Goal: Task Accomplishment & Management: Manage account settings

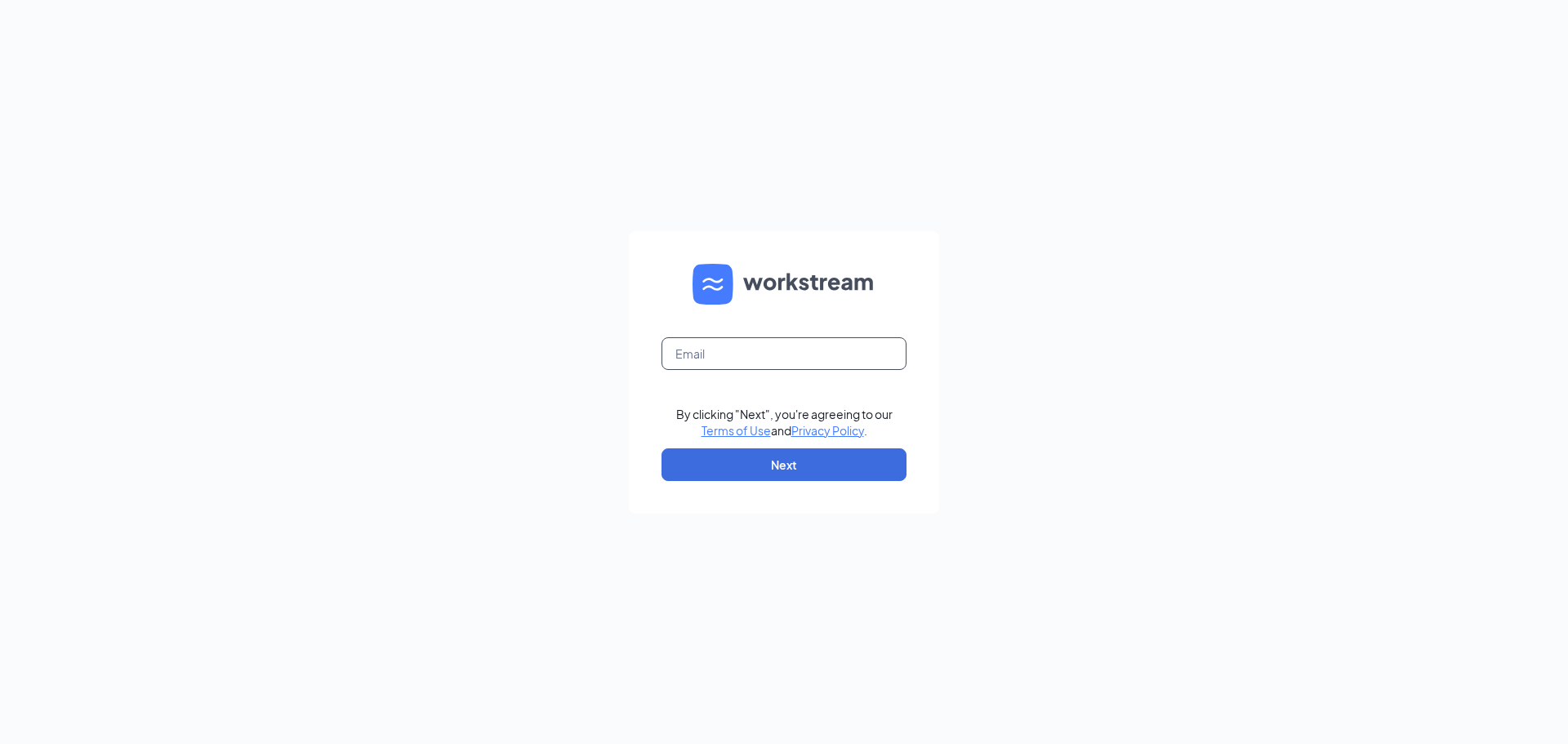
click at [702, 357] on input "text" at bounding box center [784, 353] width 245 height 32
type input "mgr0668@massageenvy.com"
click at [742, 480] on button "Next" at bounding box center [784, 464] width 245 height 32
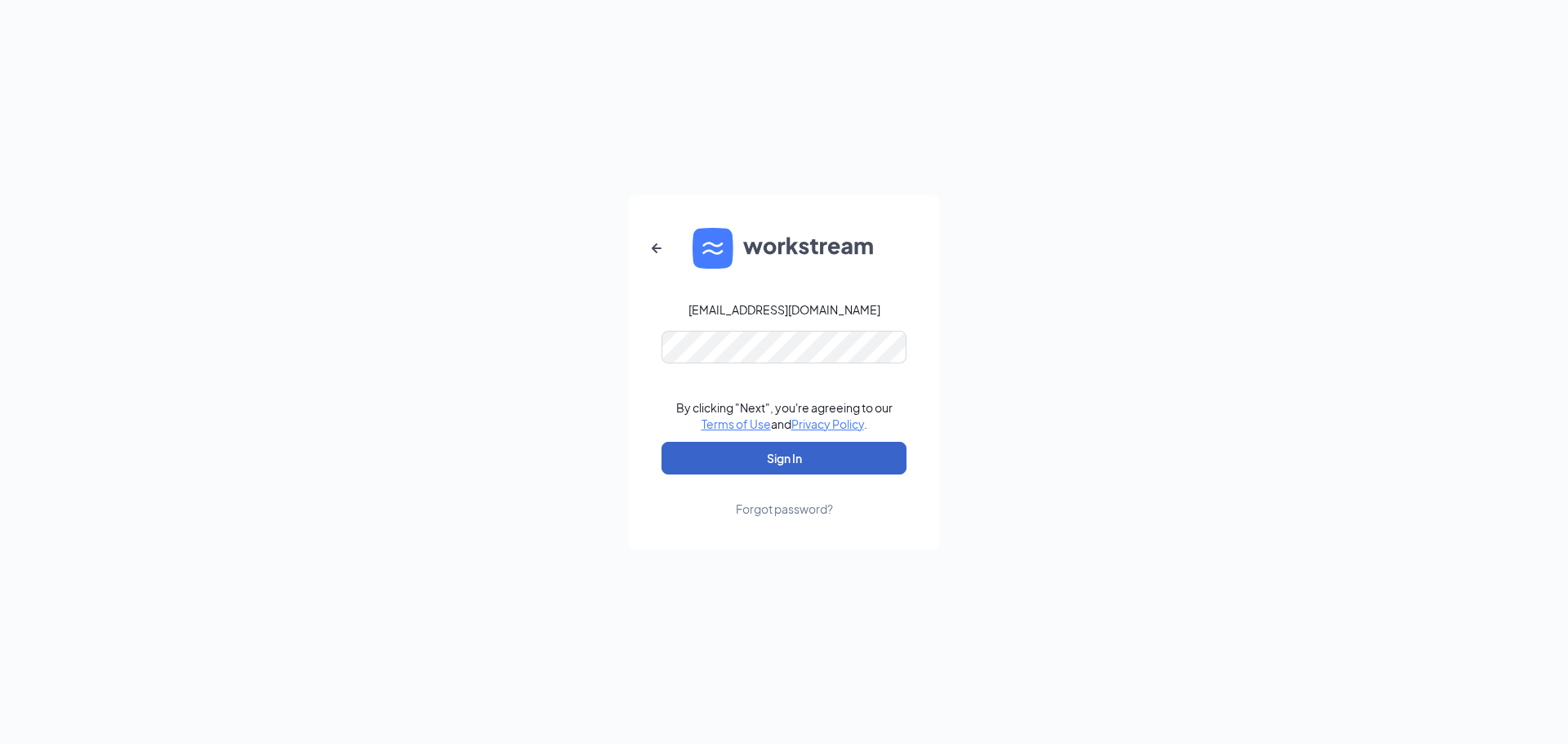
drag, startPoint x: 736, startPoint y: 467, endPoint x: 728, endPoint y: 439, distance: 29.1
click at [736, 463] on button "Sign In" at bounding box center [784, 458] width 245 height 32
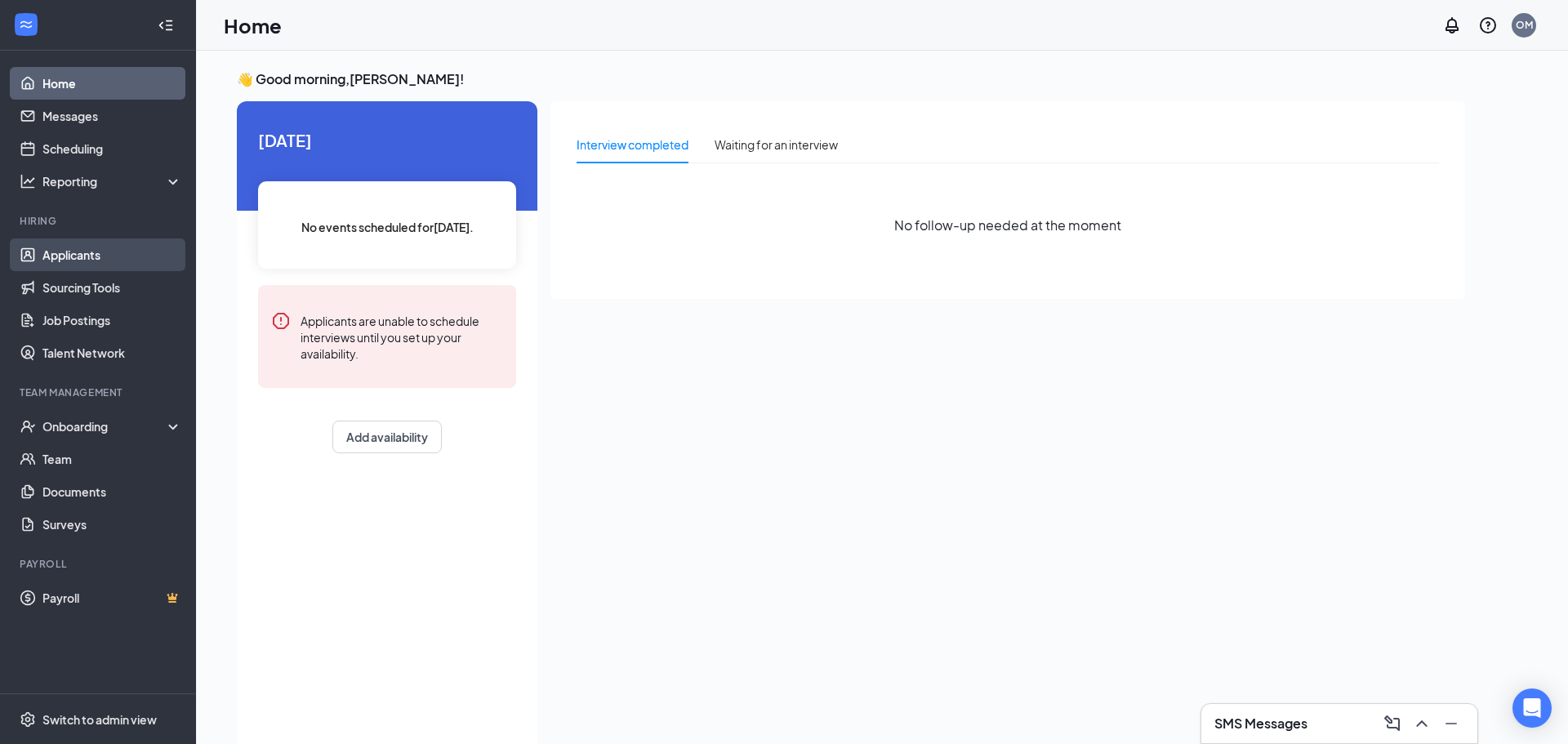
click at [70, 261] on link "Applicants" at bounding box center [112, 254] width 139 height 32
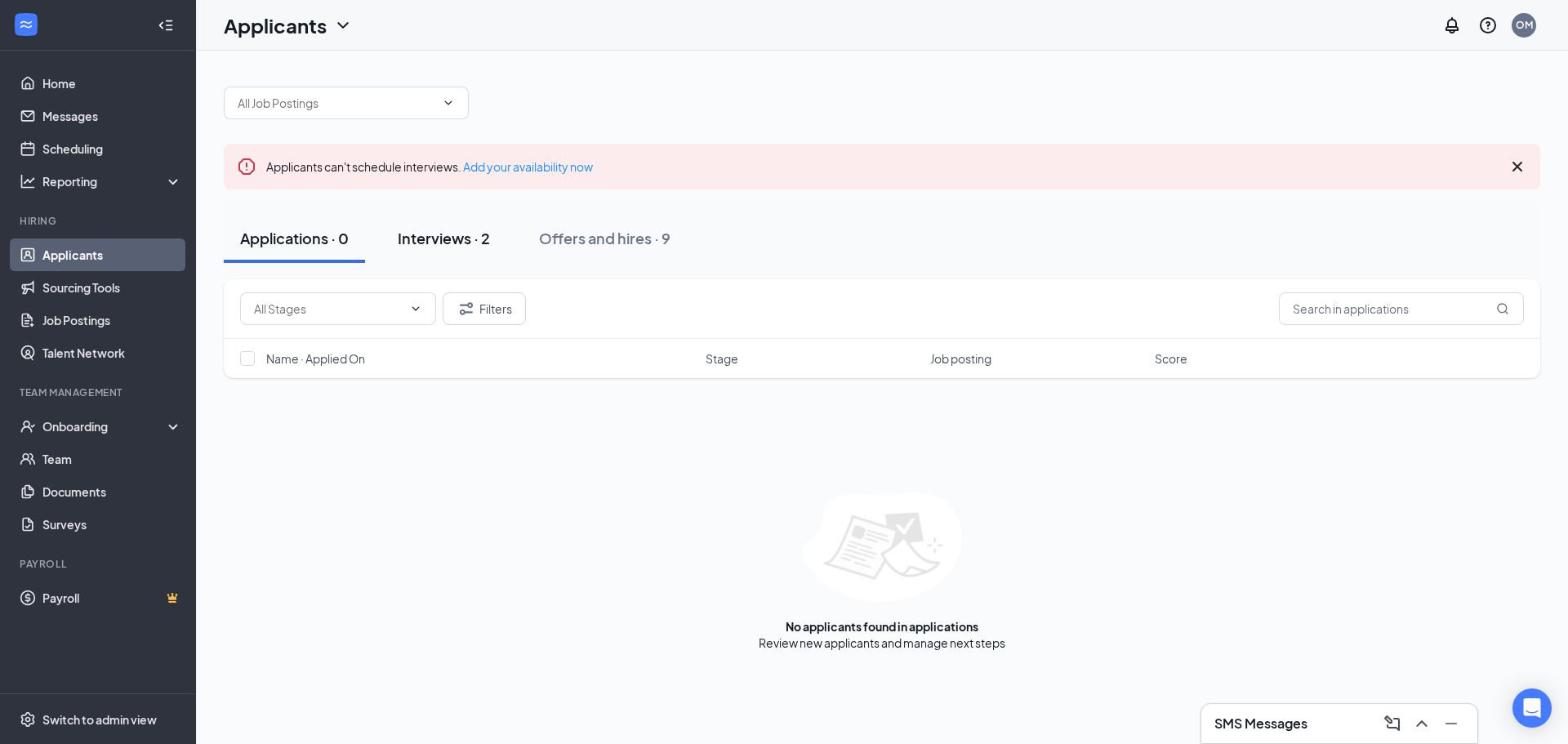
click at [445, 242] on div "Interviews · 2" at bounding box center [443, 238] width 92 height 21
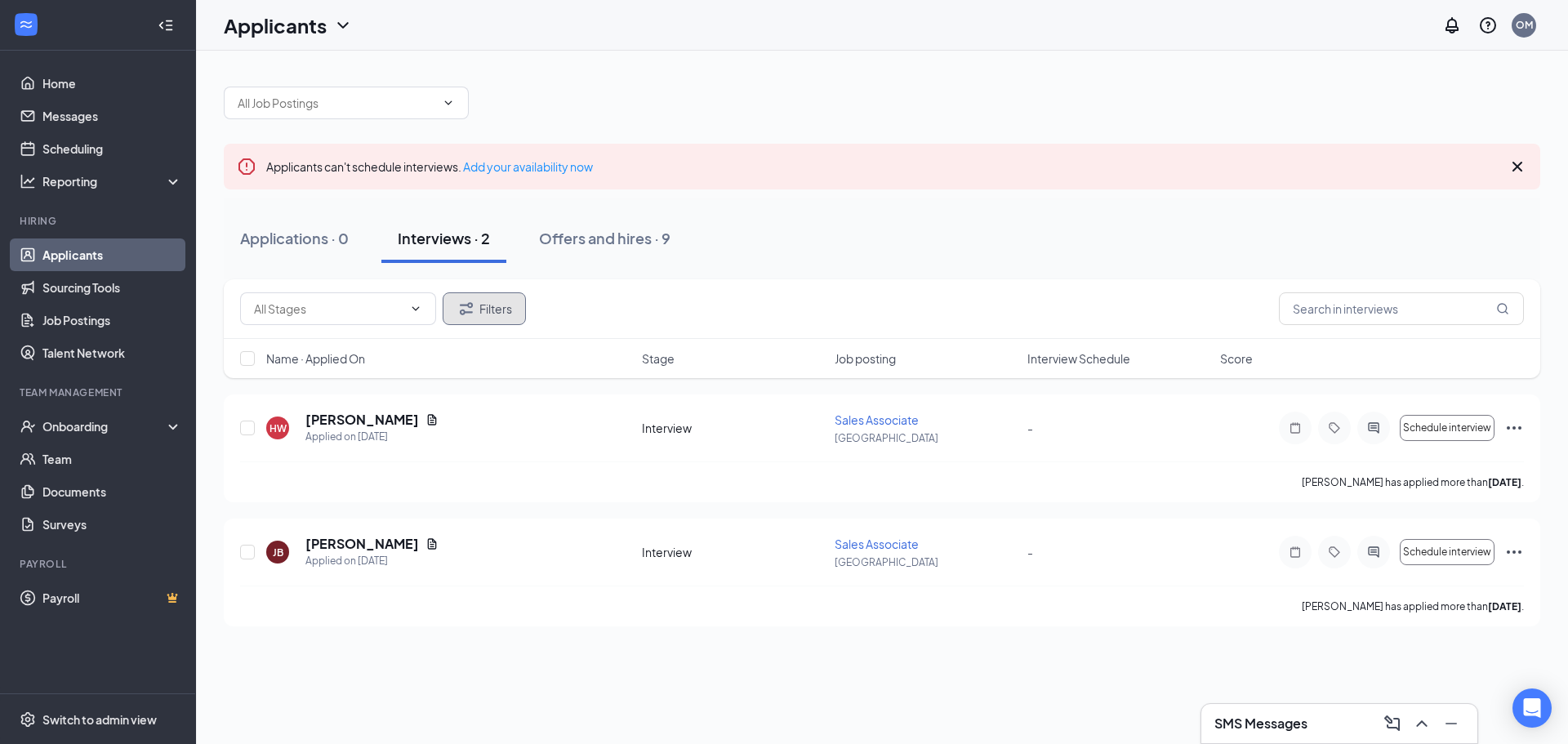
click at [493, 311] on button "Filters" at bounding box center [484, 308] width 83 height 32
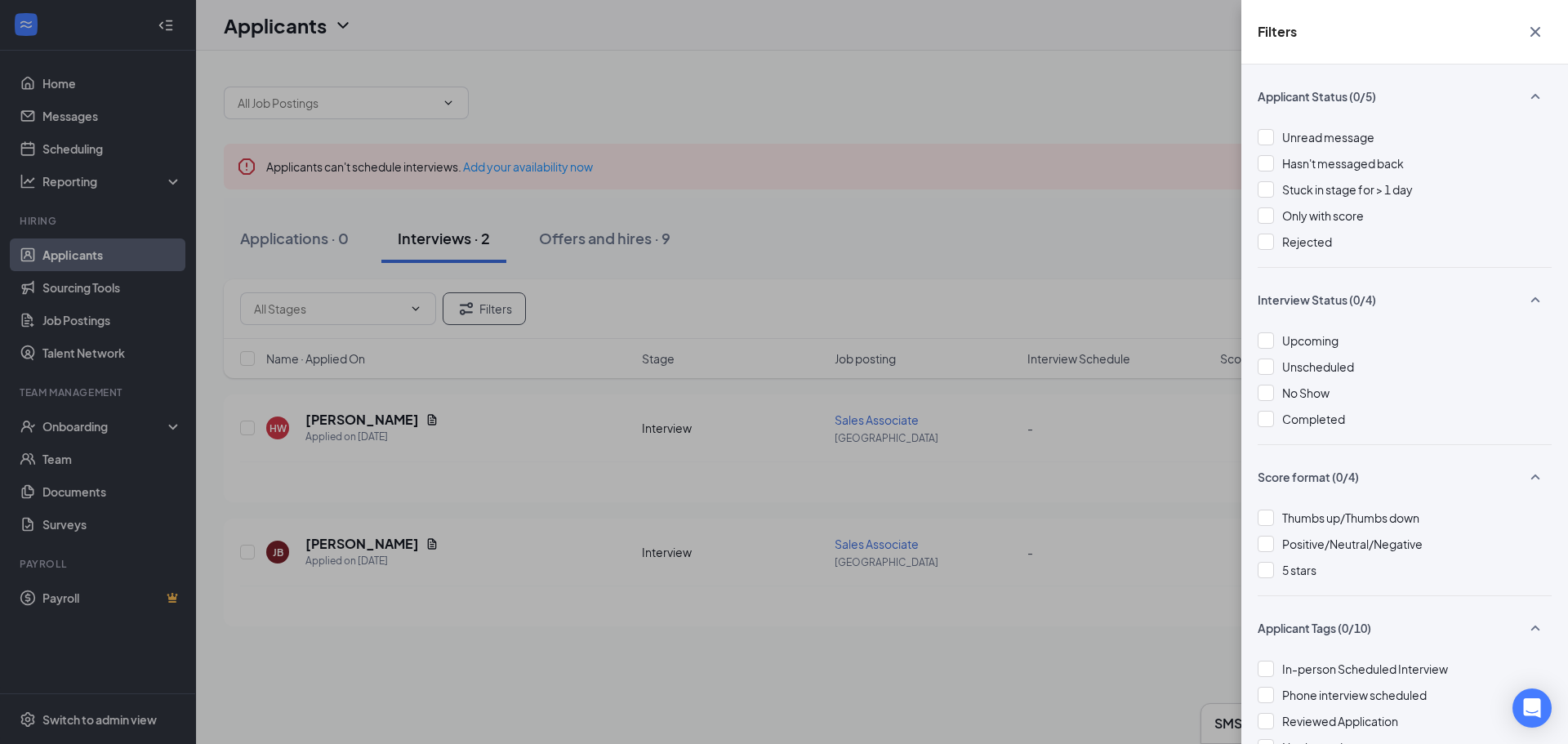
drag, startPoint x: 1271, startPoint y: 245, endPoint x: 1152, endPoint y: 287, distance: 126.2
click at [1268, 244] on div at bounding box center [1266, 242] width 17 height 17
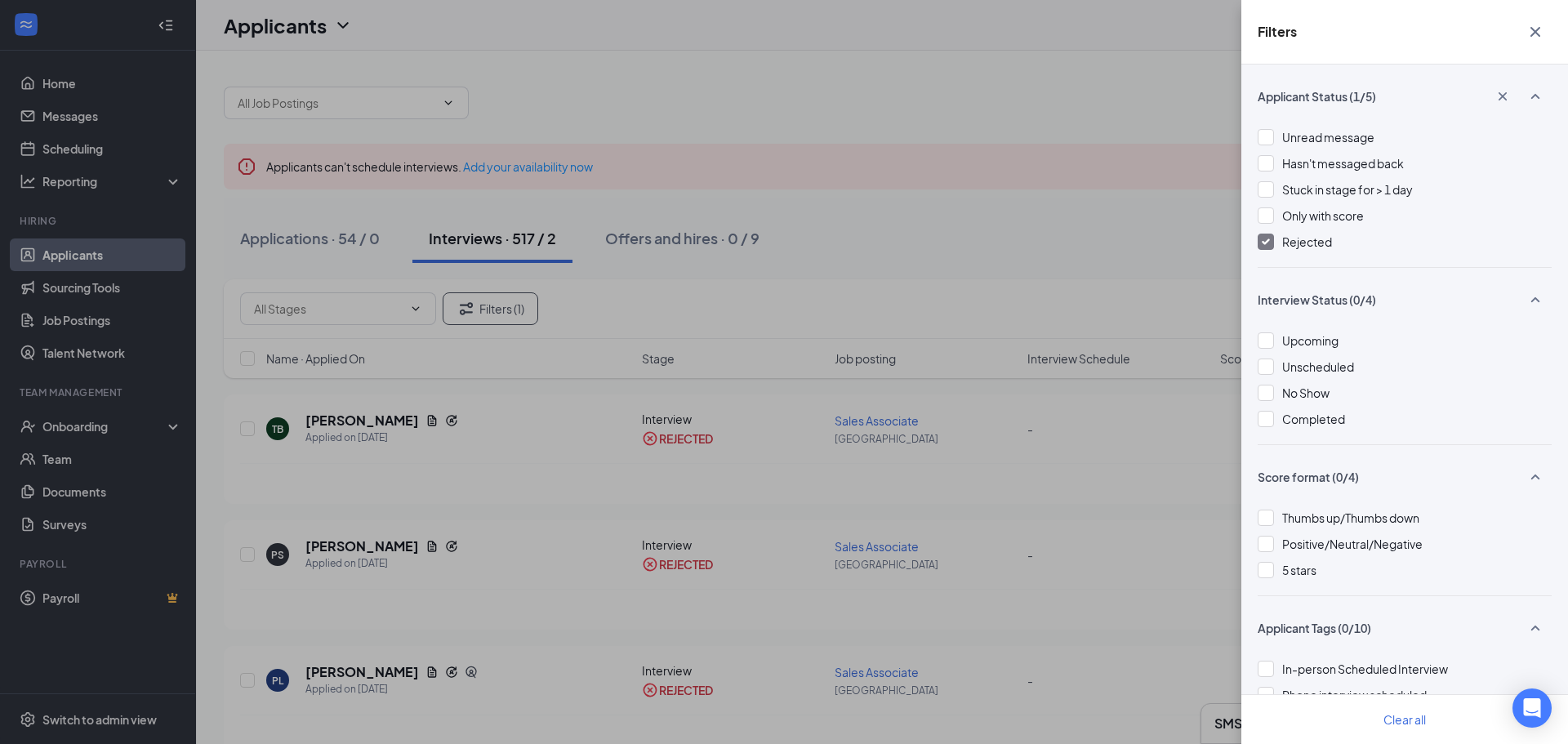
click at [943, 252] on div "Filters Applicant Status (1/5) Unread message Hasn't messaged back Stuck in sta…" at bounding box center [784, 372] width 1568 height 744
click at [1531, 31] on icon "Cross" at bounding box center [1536, 32] width 20 height 20
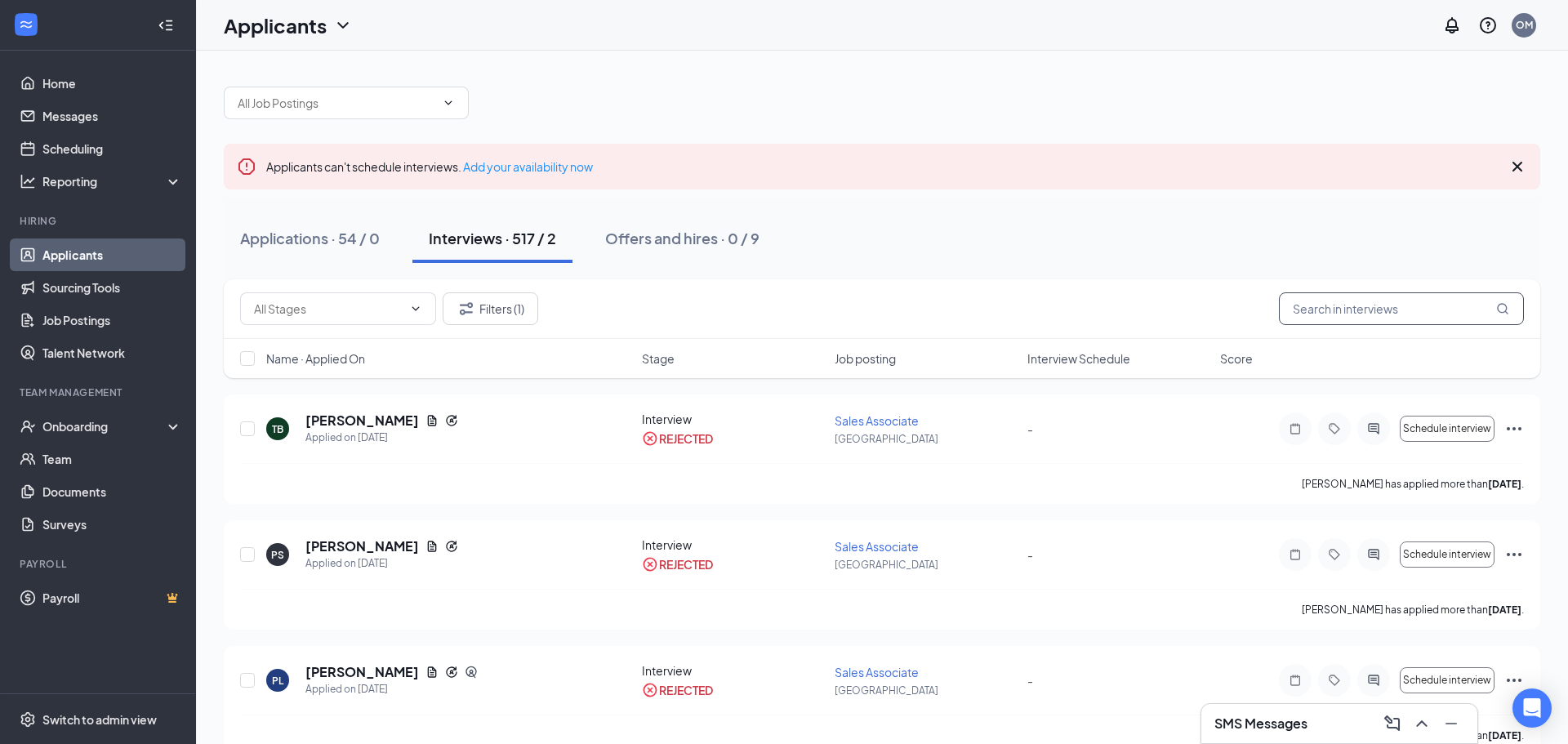
drag, startPoint x: 1334, startPoint y: 312, endPoint x: 1335, endPoint y: 303, distance: 9.1
click at [1333, 311] on input "text" at bounding box center [1401, 308] width 245 height 32
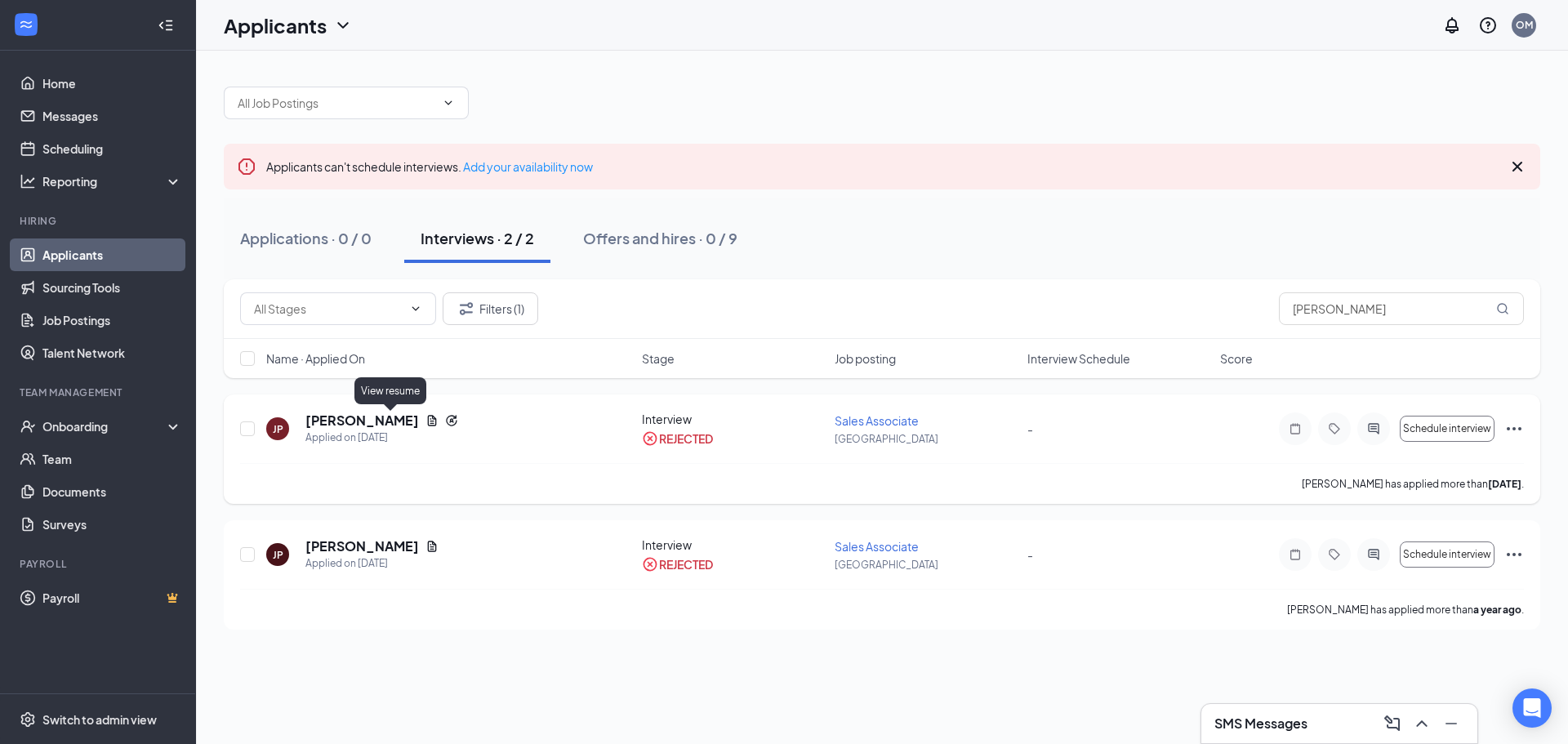
click at [426, 425] on icon "Document" at bounding box center [432, 421] width 13 height 13
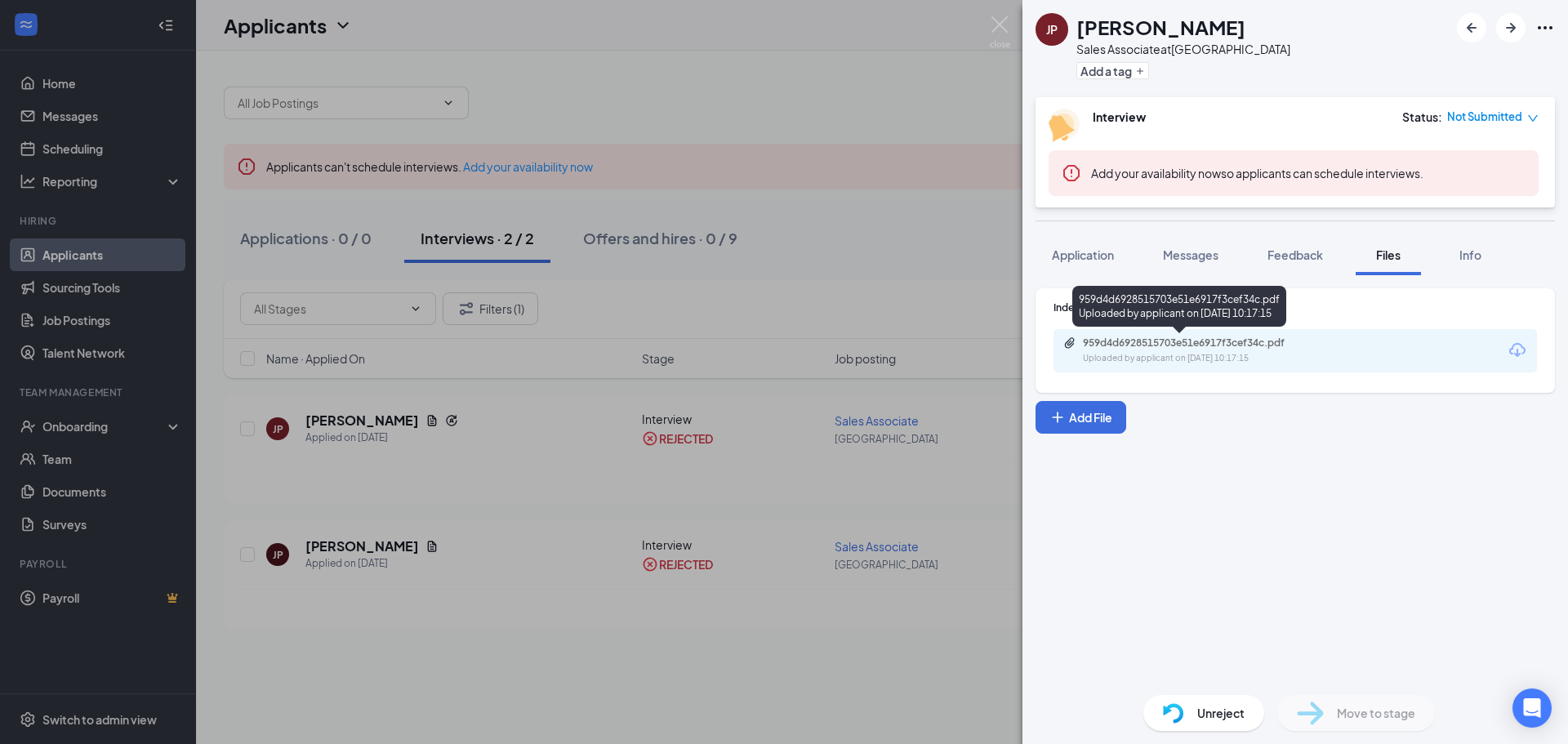
click at [1101, 340] on div "959d4d6928515703e51e6917f3cef34c.pdf" at bounding box center [1198, 343] width 229 height 13
click at [471, 432] on div "JP Julie Powell Sales Associate at Silverdale Add a tag Interview Status : Not …" at bounding box center [784, 372] width 1568 height 744
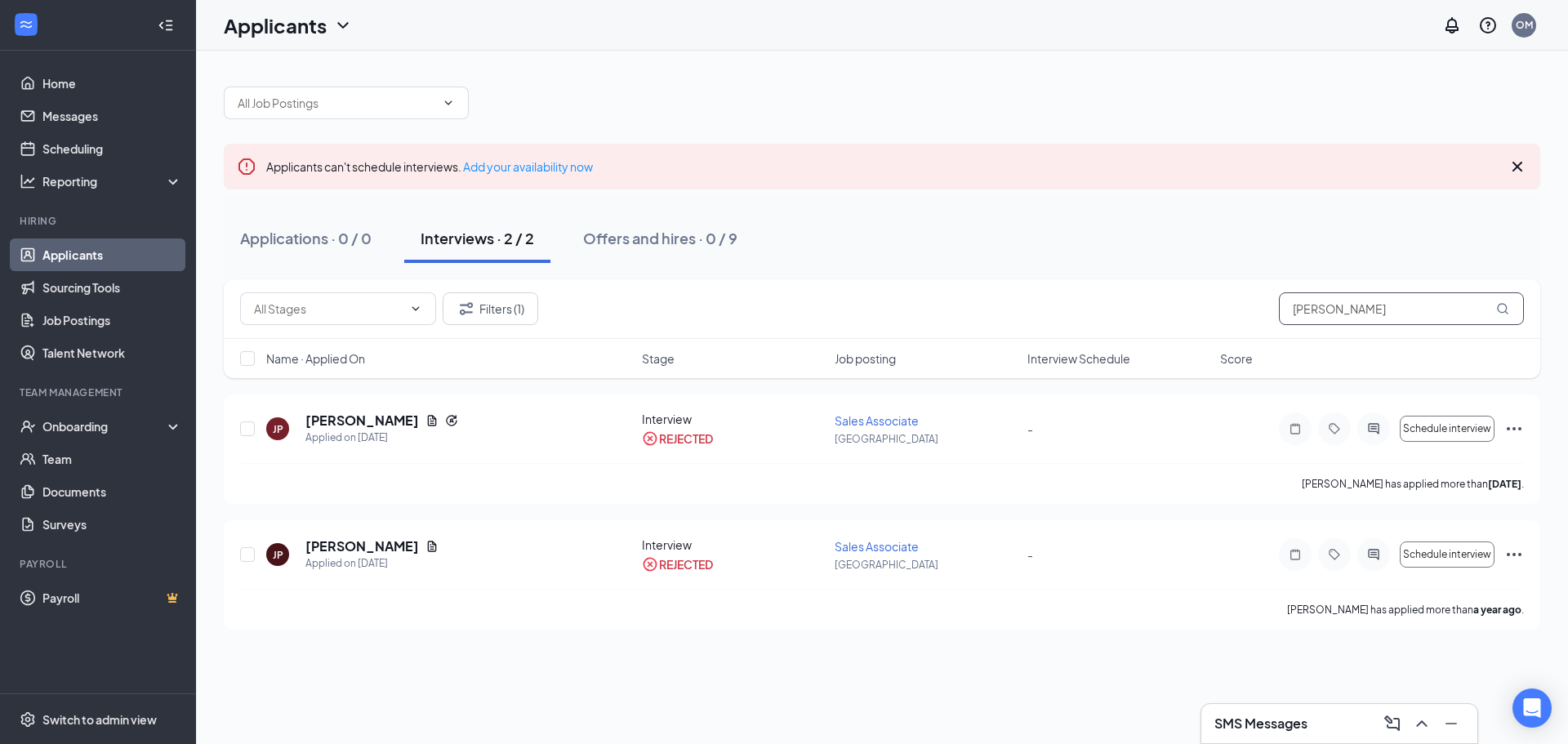
drag, startPoint x: 1350, startPoint y: 315, endPoint x: 1116, endPoint y: 314, distance: 234.0
click at [1117, 314] on div "Filters (1) julie" at bounding box center [882, 308] width 1284 height 32
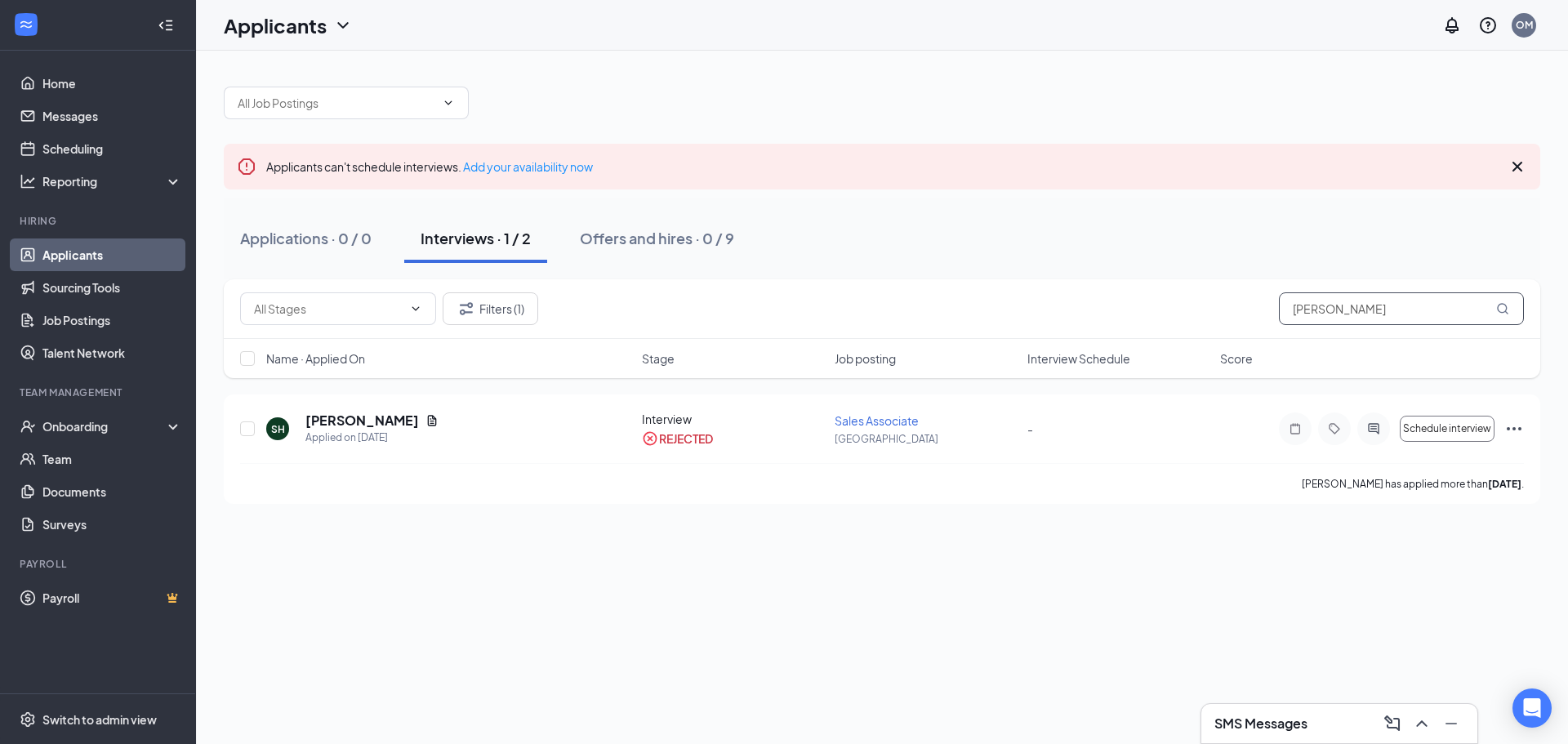
click at [1385, 308] on input "stevie" at bounding box center [1401, 308] width 245 height 32
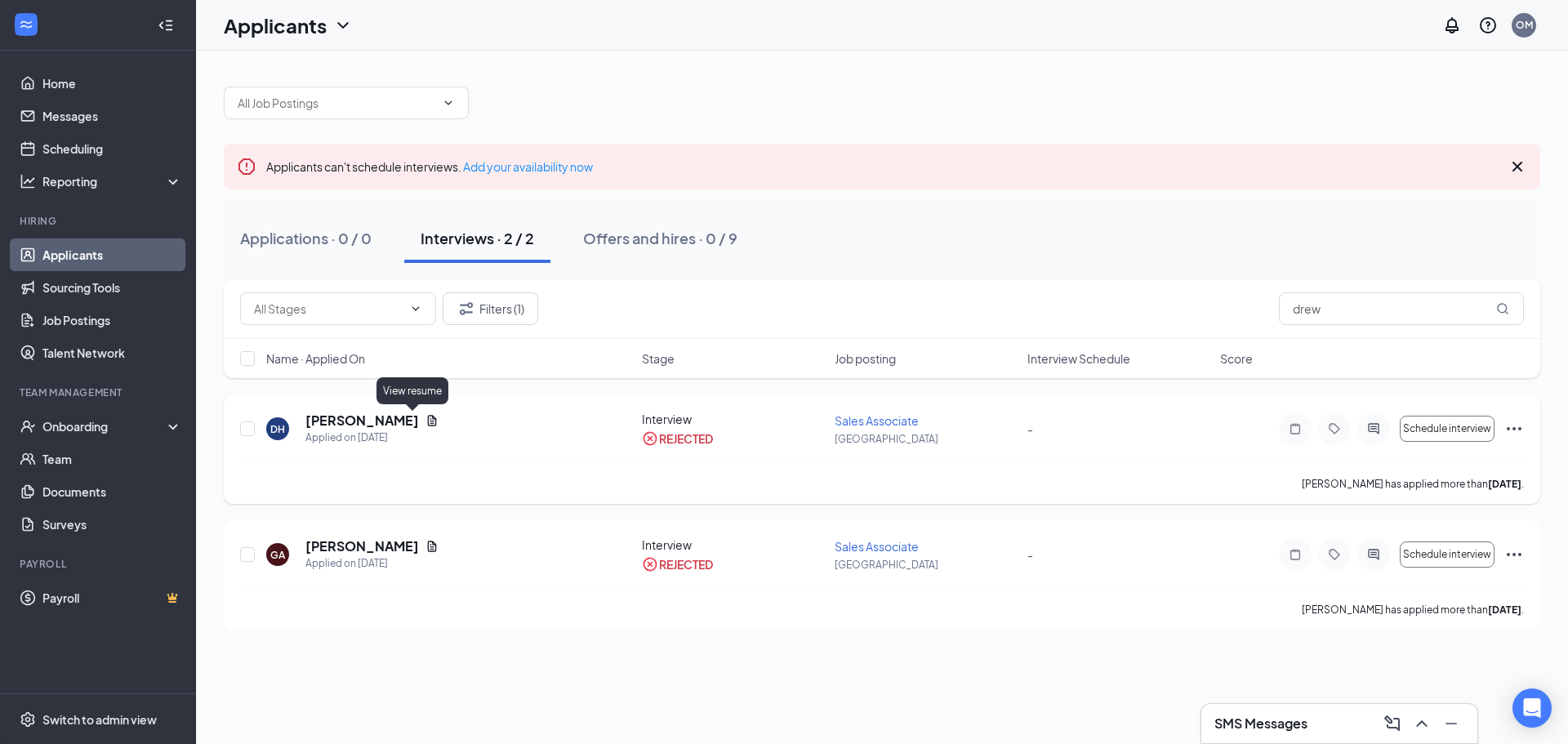
click at [428, 424] on icon "Document" at bounding box center [432, 420] width 9 height 11
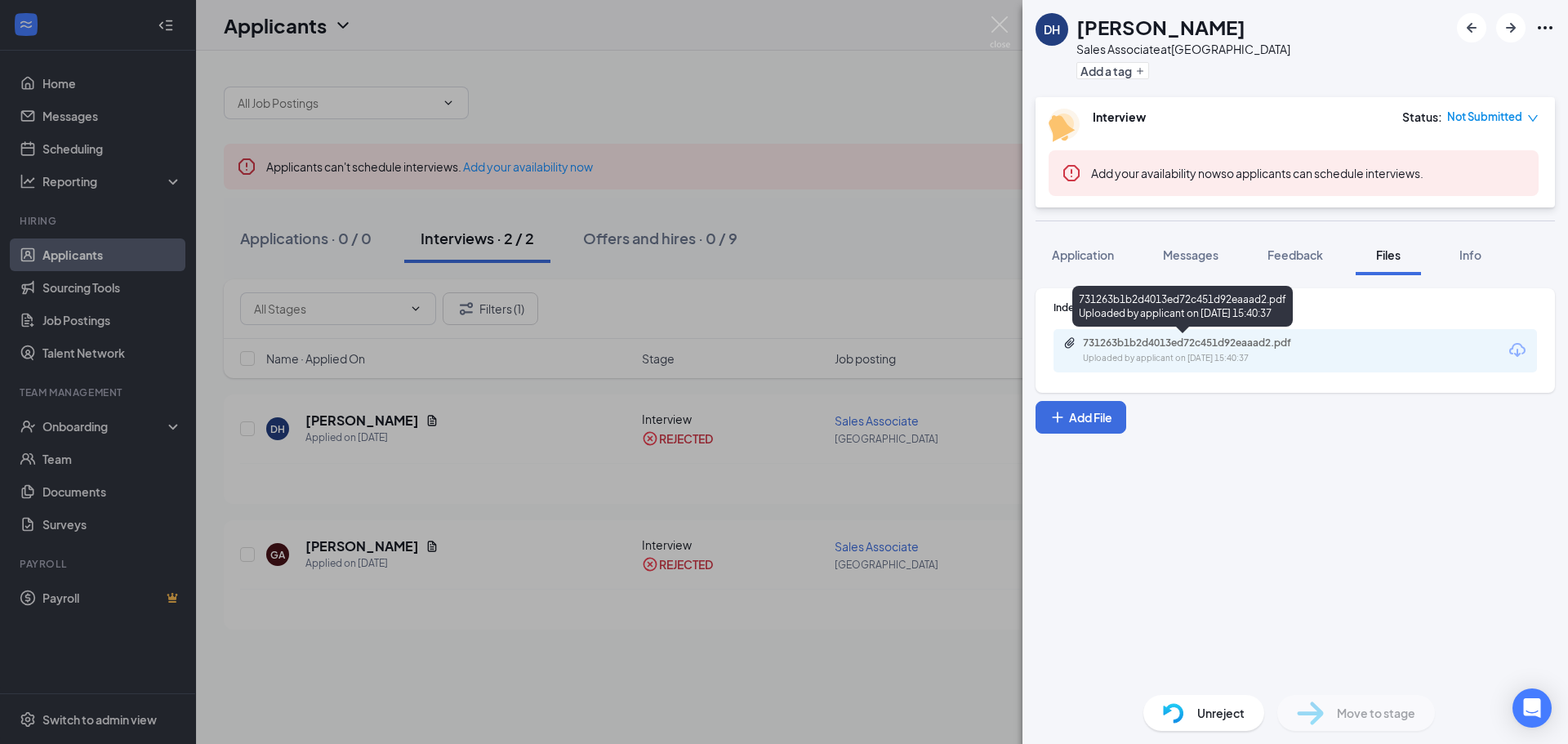
click at [1109, 345] on div "731263b1b2d4013ed72c451d92eaaad2.pdf" at bounding box center [1198, 343] width 229 height 13
drag, startPoint x: 996, startPoint y: 21, endPoint x: 690, endPoint y: 157, distance: 334.9
click at [996, 21] on img at bounding box center [1000, 32] width 21 height 32
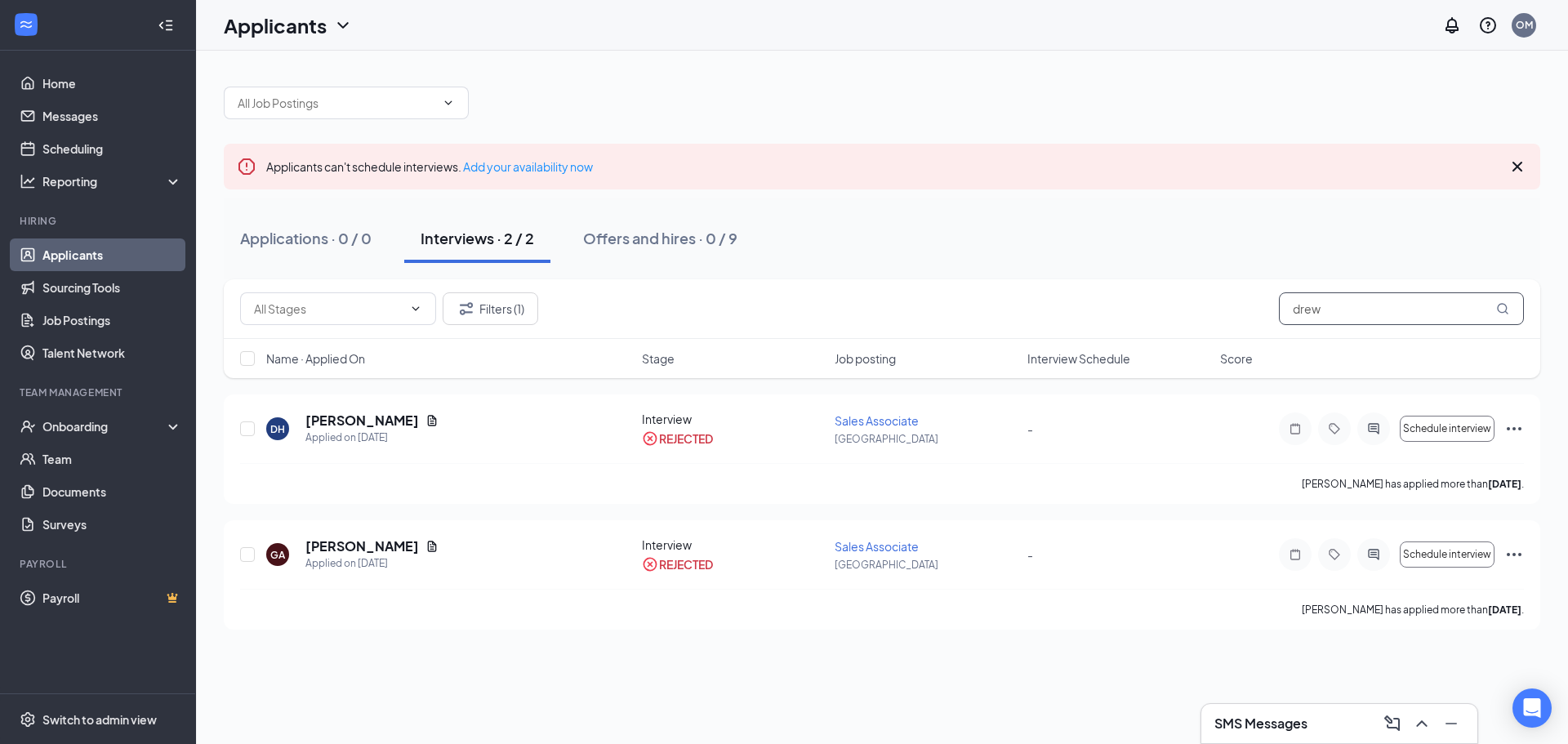
click at [1361, 311] on input "drew" at bounding box center [1401, 308] width 245 height 32
click at [1362, 311] on input "drew" at bounding box center [1401, 308] width 245 height 32
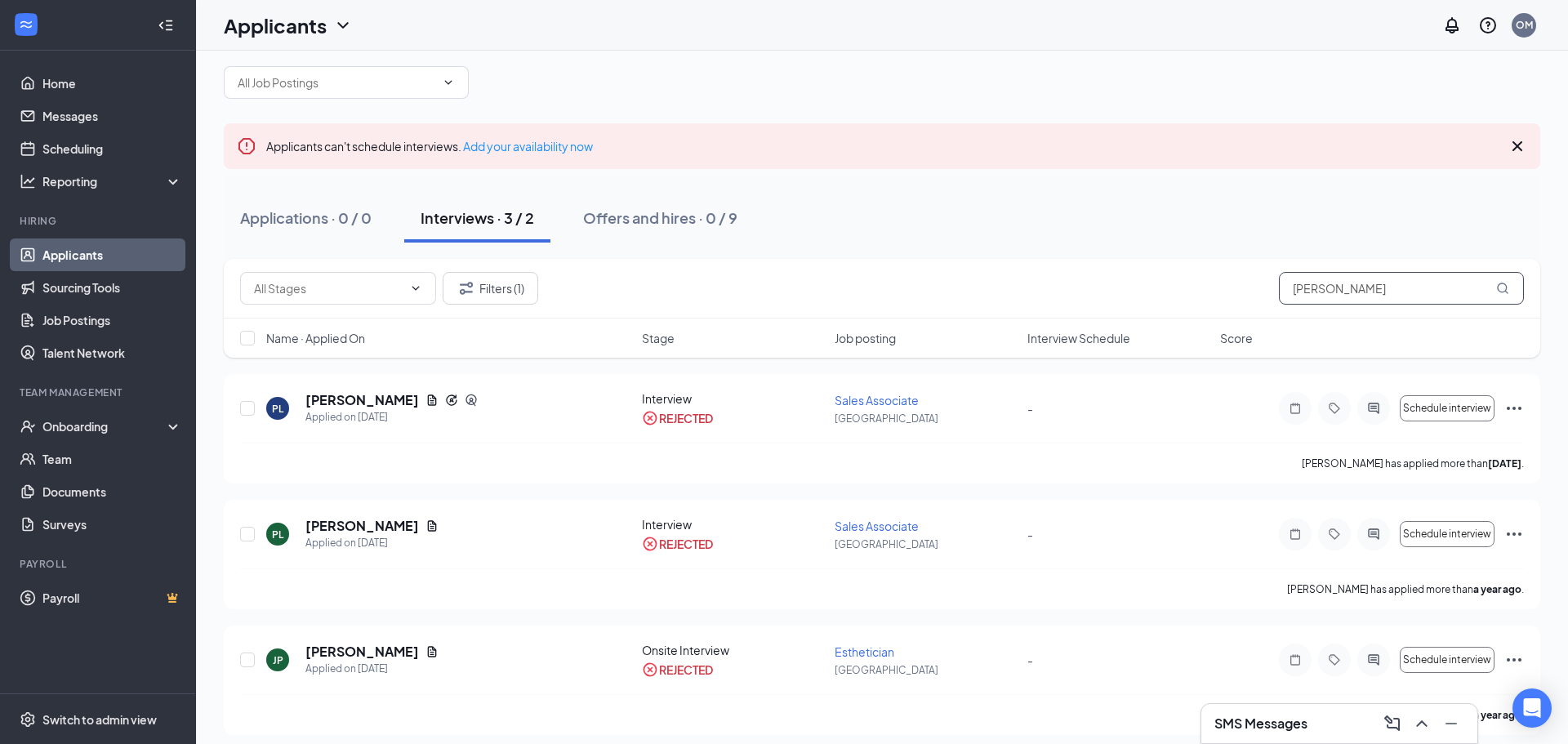
scroll to position [31, 0]
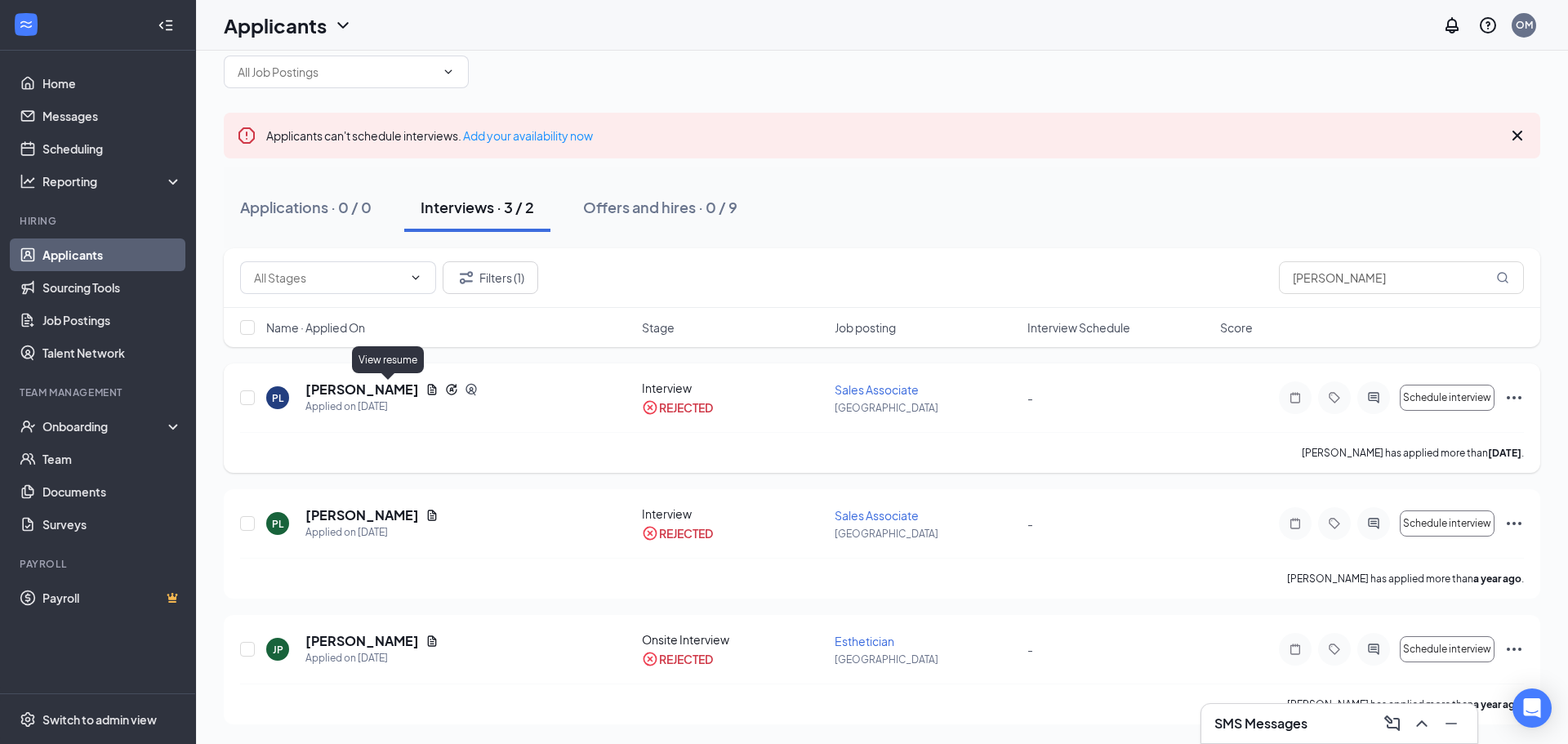
click at [428, 392] on icon "Document" at bounding box center [432, 389] width 9 height 11
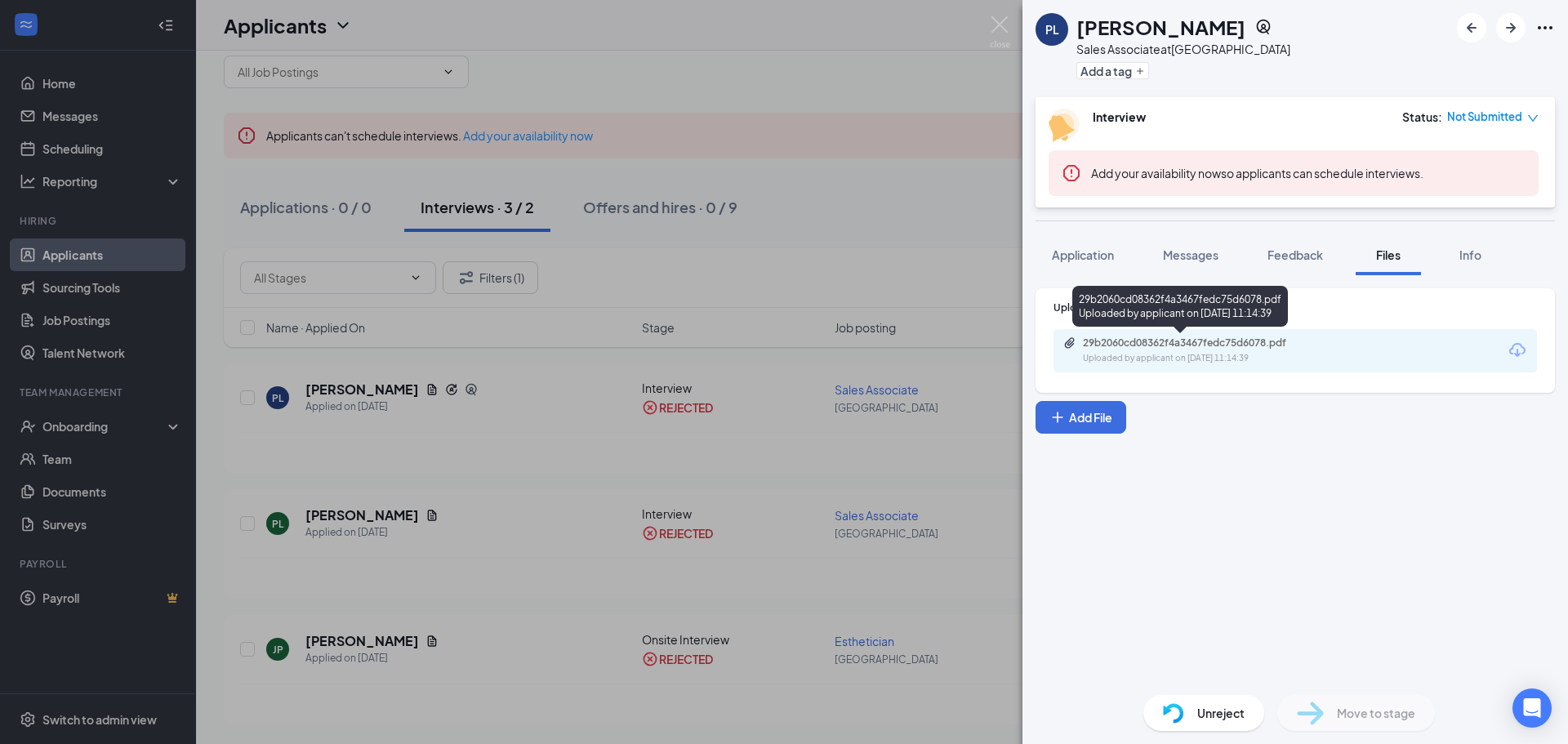
click at [1104, 345] on div "29b2060cd08362f4a3467fedc75d6078.pdf" at bounding box center [1198, 343] width 229 height 13
click at [999, 26] on img at bounding box center [1000, 32] width 21 height 32
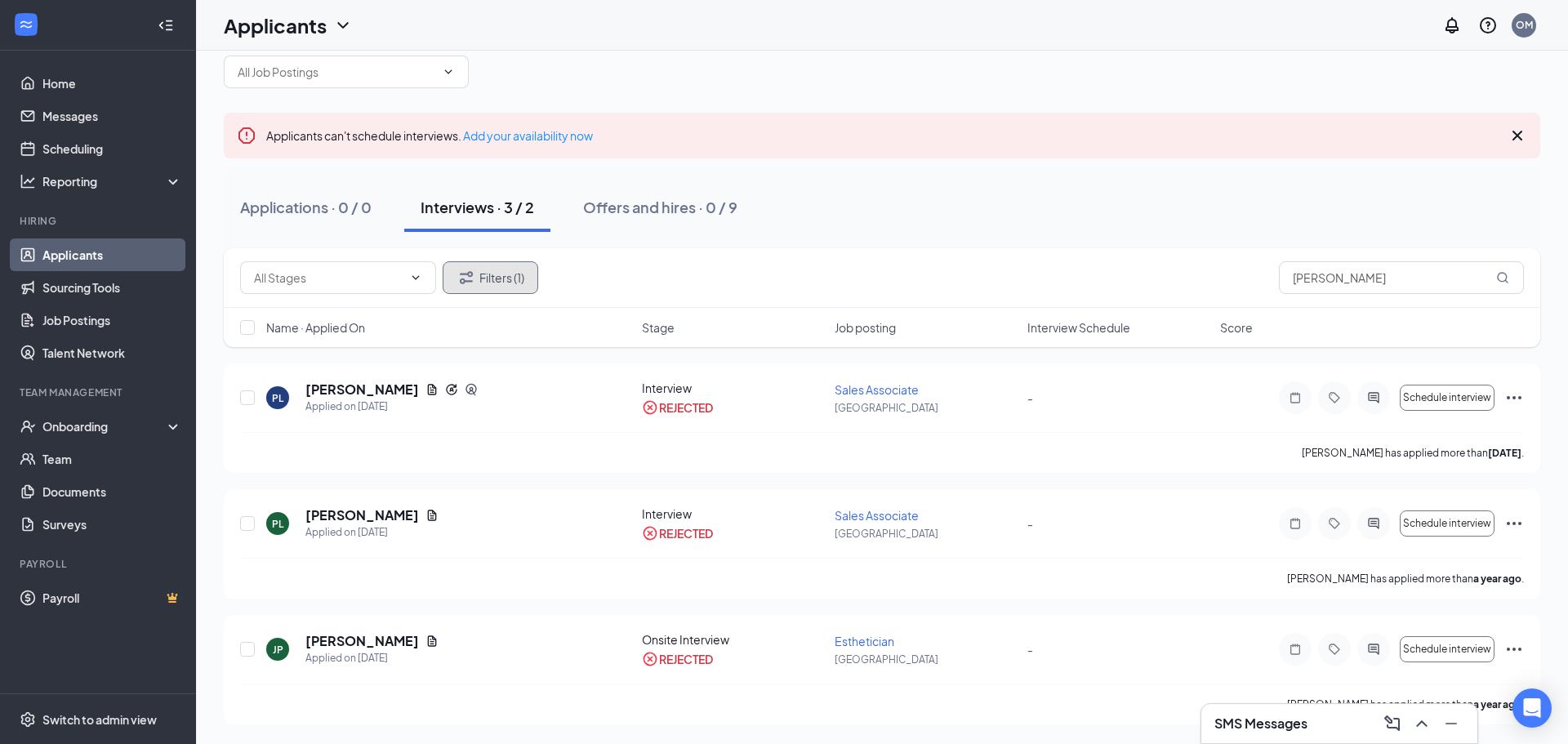
click at [510, 278] on button "Filters (1)" at bounding box center [490, 277] width 95 height 32
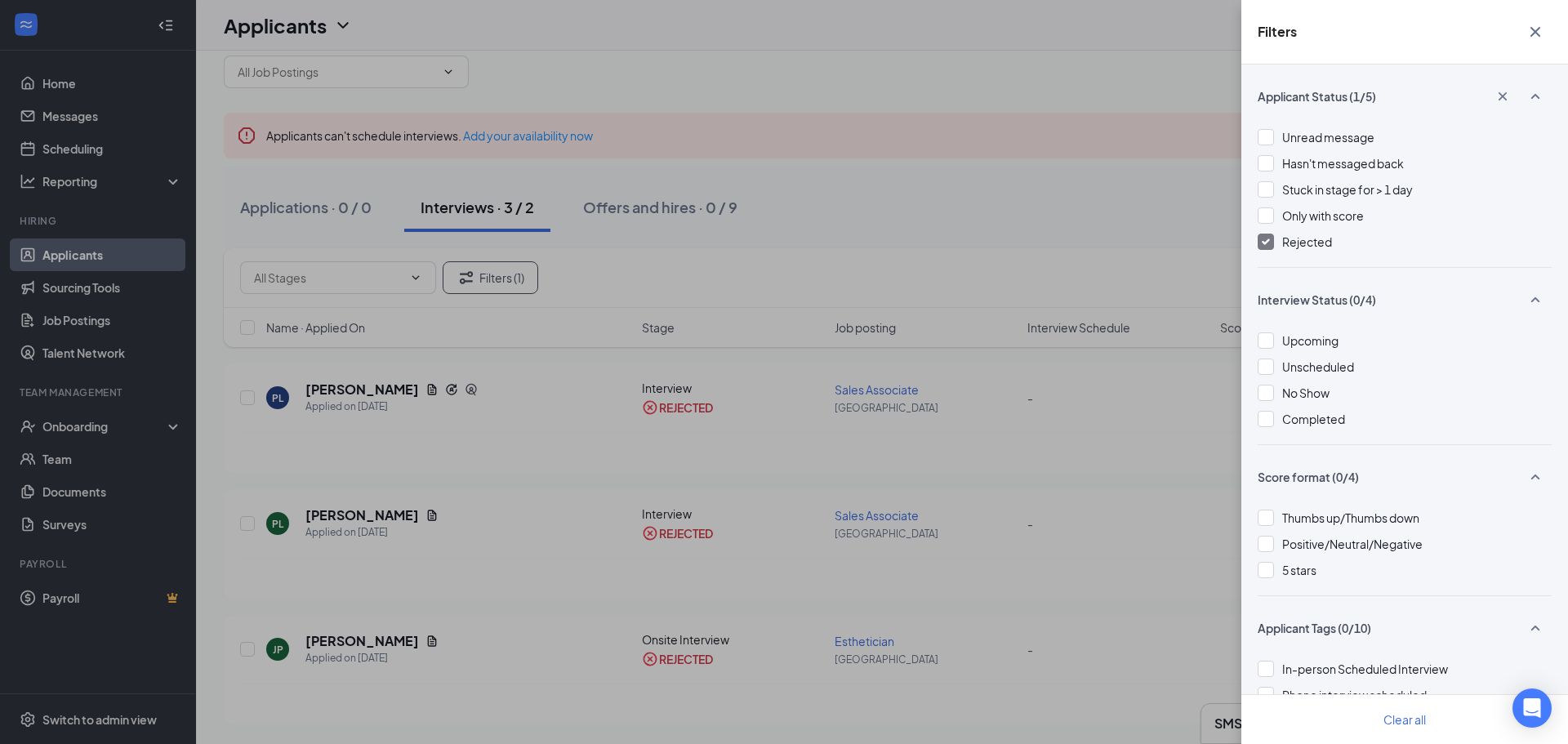
click at [1268, 238] on img at bounding box center [1266, 242] width 8 height 7
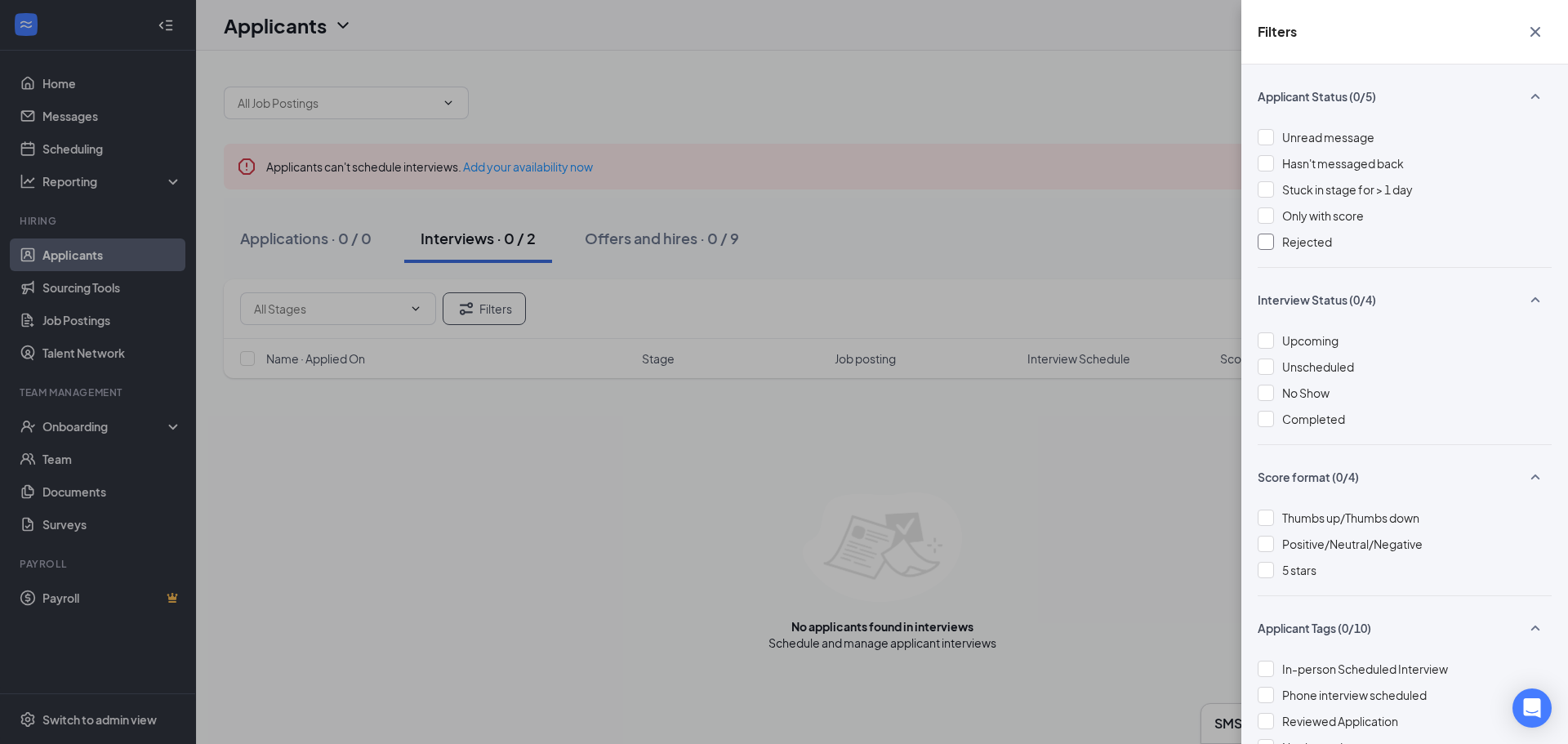
click at [1259, 242] on div at bounding box center [1266, 242] width 17 height 17
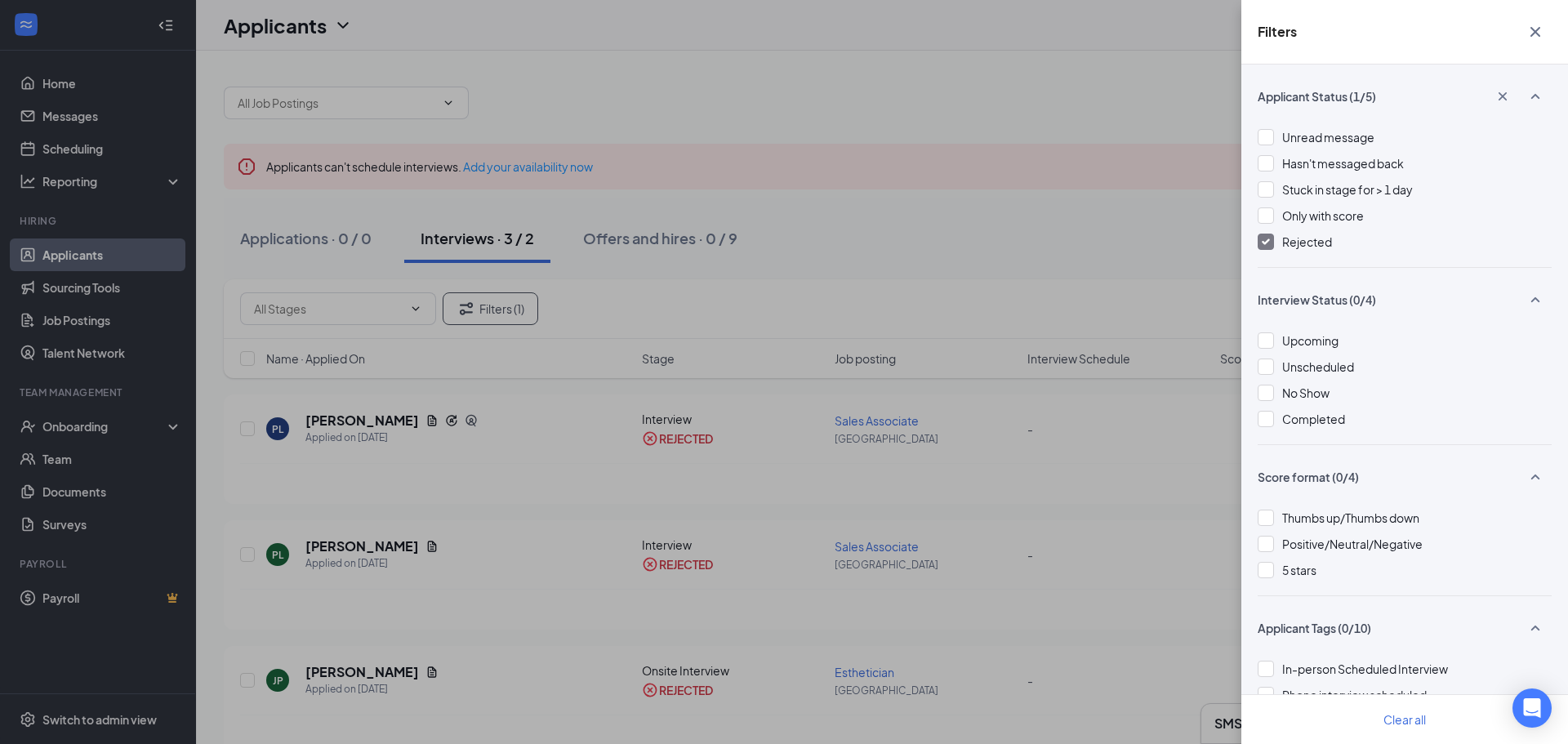
click at [1539, 34] on icon "Cross" at bounding box center [1536, 32] width 20 height 20
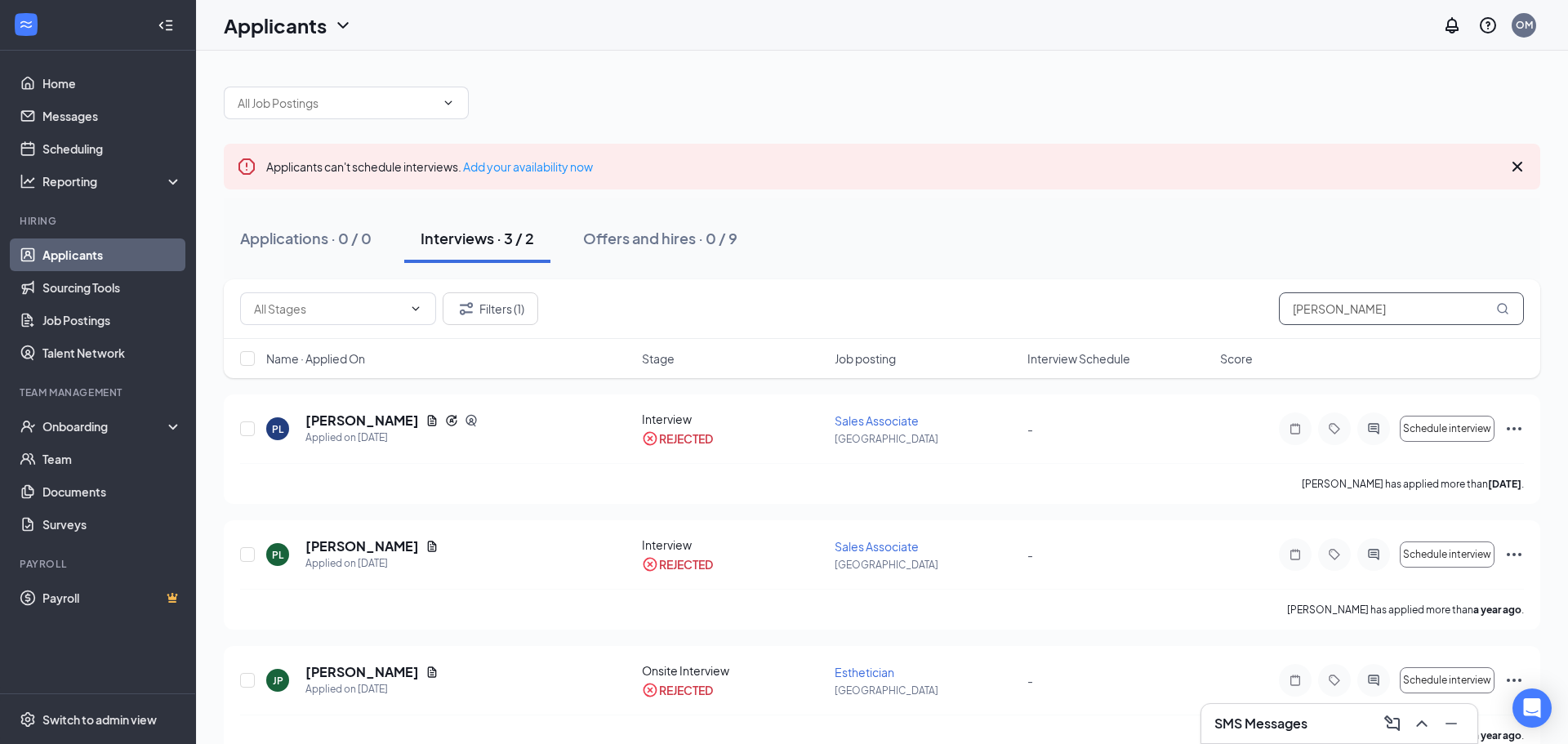
click at [1339, 297] on input "paxton" at bounding box center [1401, 308] width 245 height 32
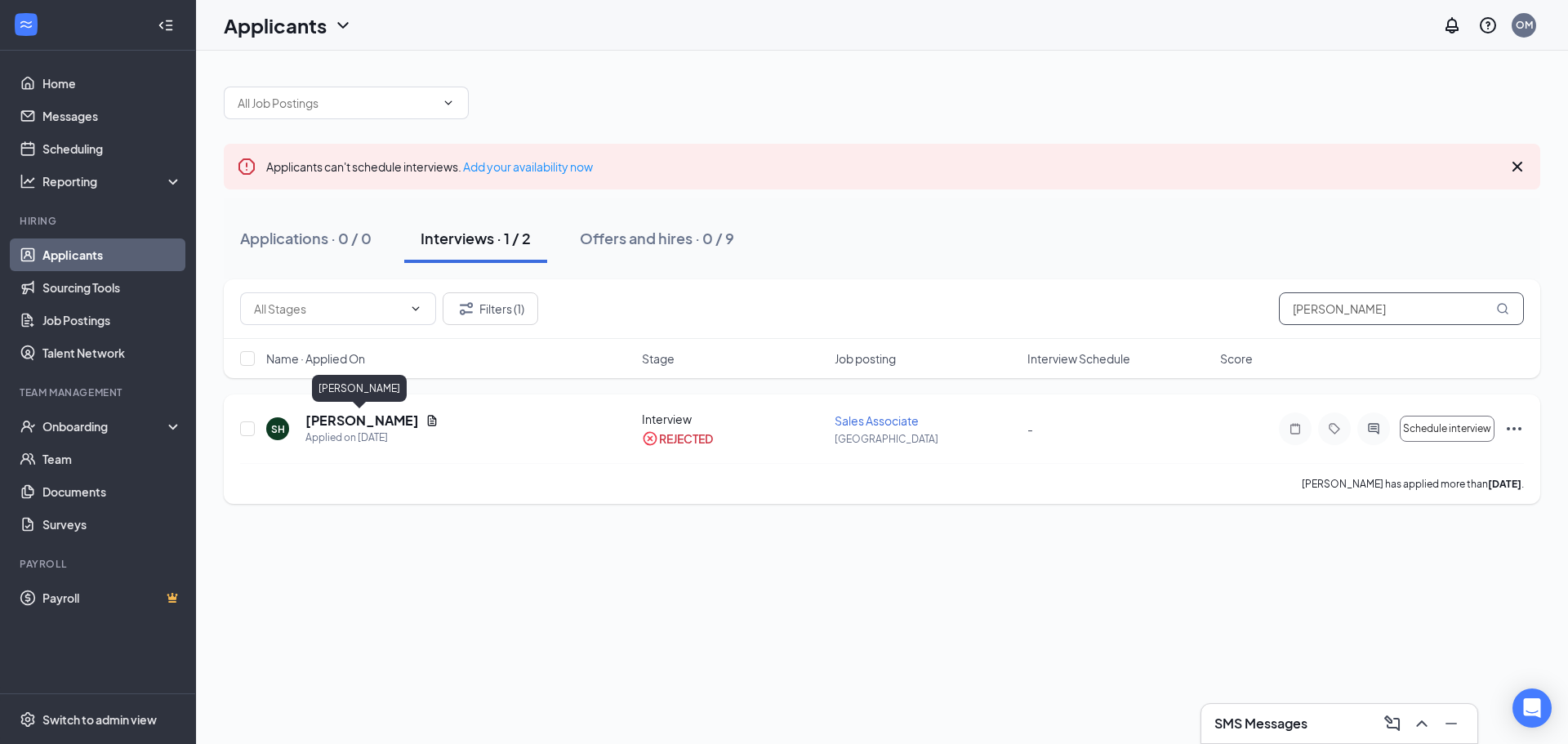
type input "stevie"
click at [357, 423] on h5 "Stevie Henslee" at bounding box center [362, 421] width 114 height 18
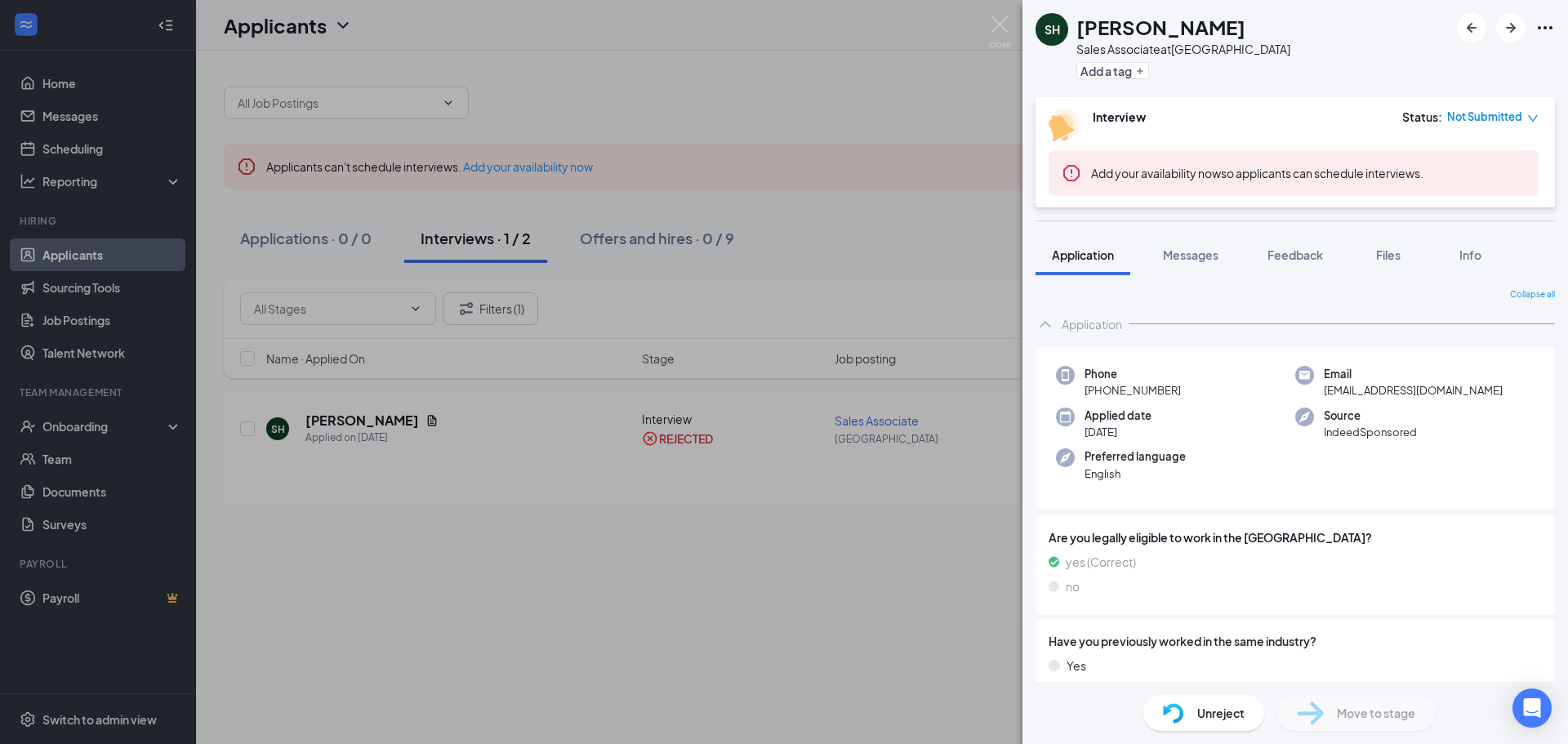
click at [1230, 718] on span "Unreject" at bounding box center [1221, 713] width 47 height 18
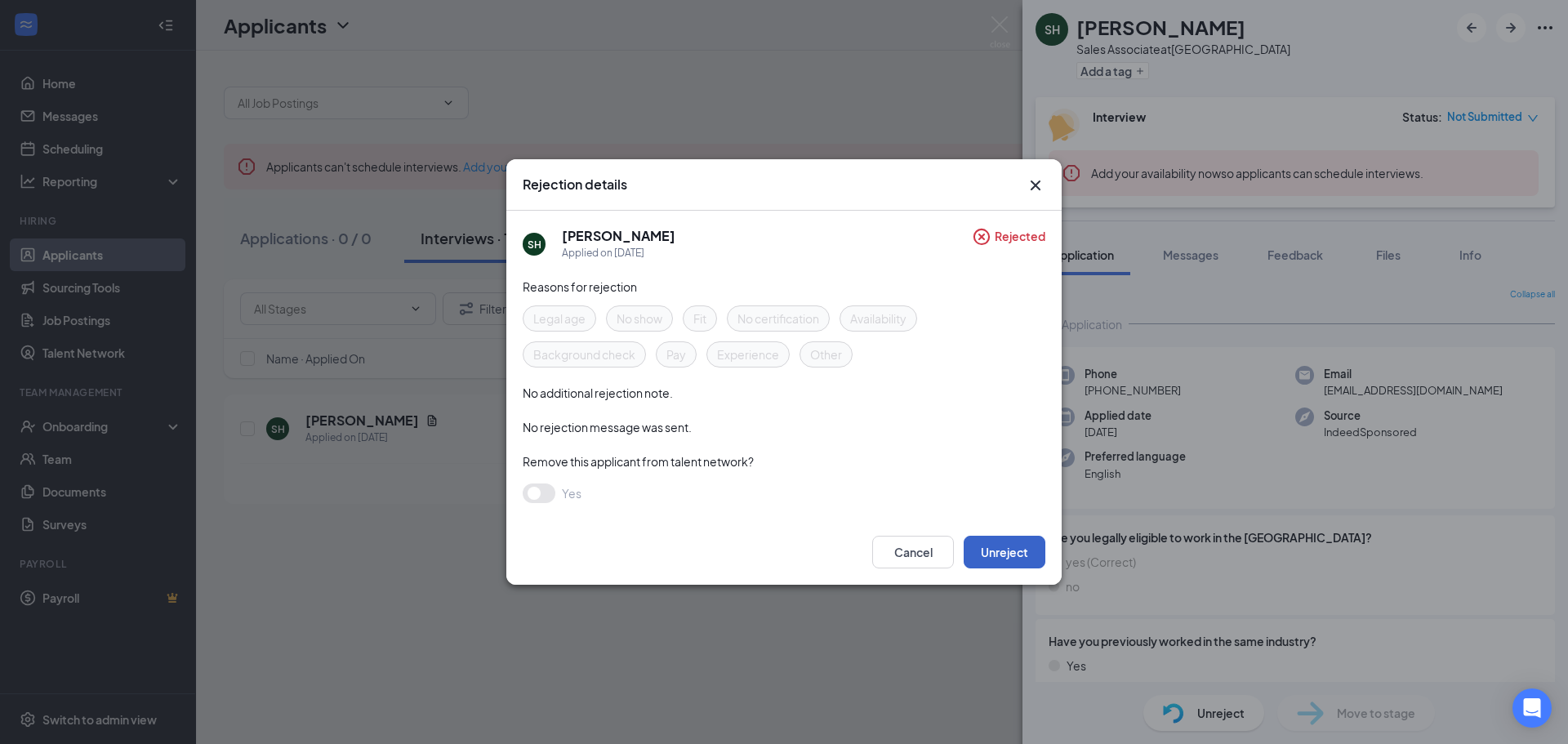
click at [992, 555] on button "Unreject" at bounding box center [1004, 552] width 81 height 32
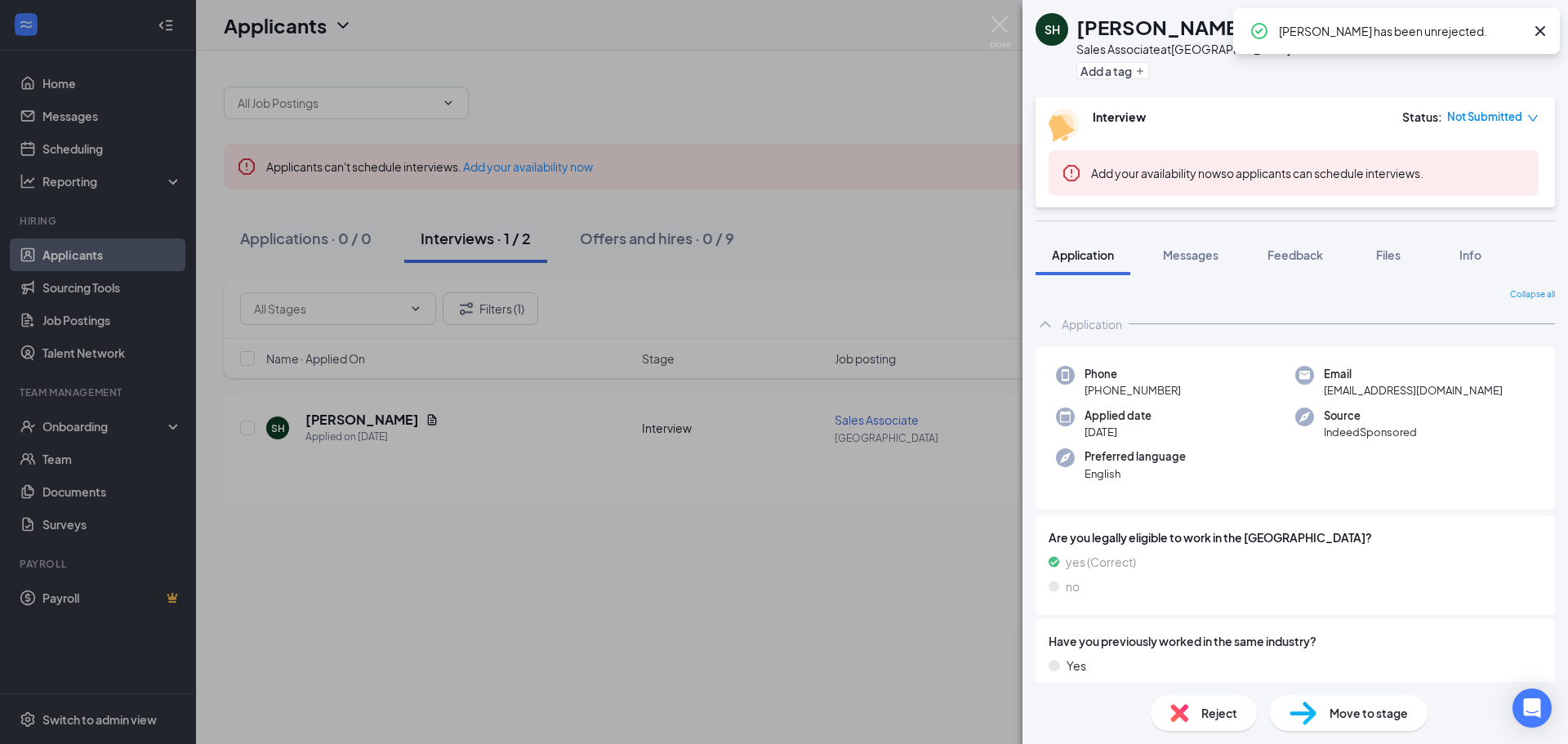
click at [1539, 31] on icon "Cross" at bounding box center [1541, 32] width 20 height 20
click at [999, 24] on img at bounding box center [1000, 32] width 21 height 32
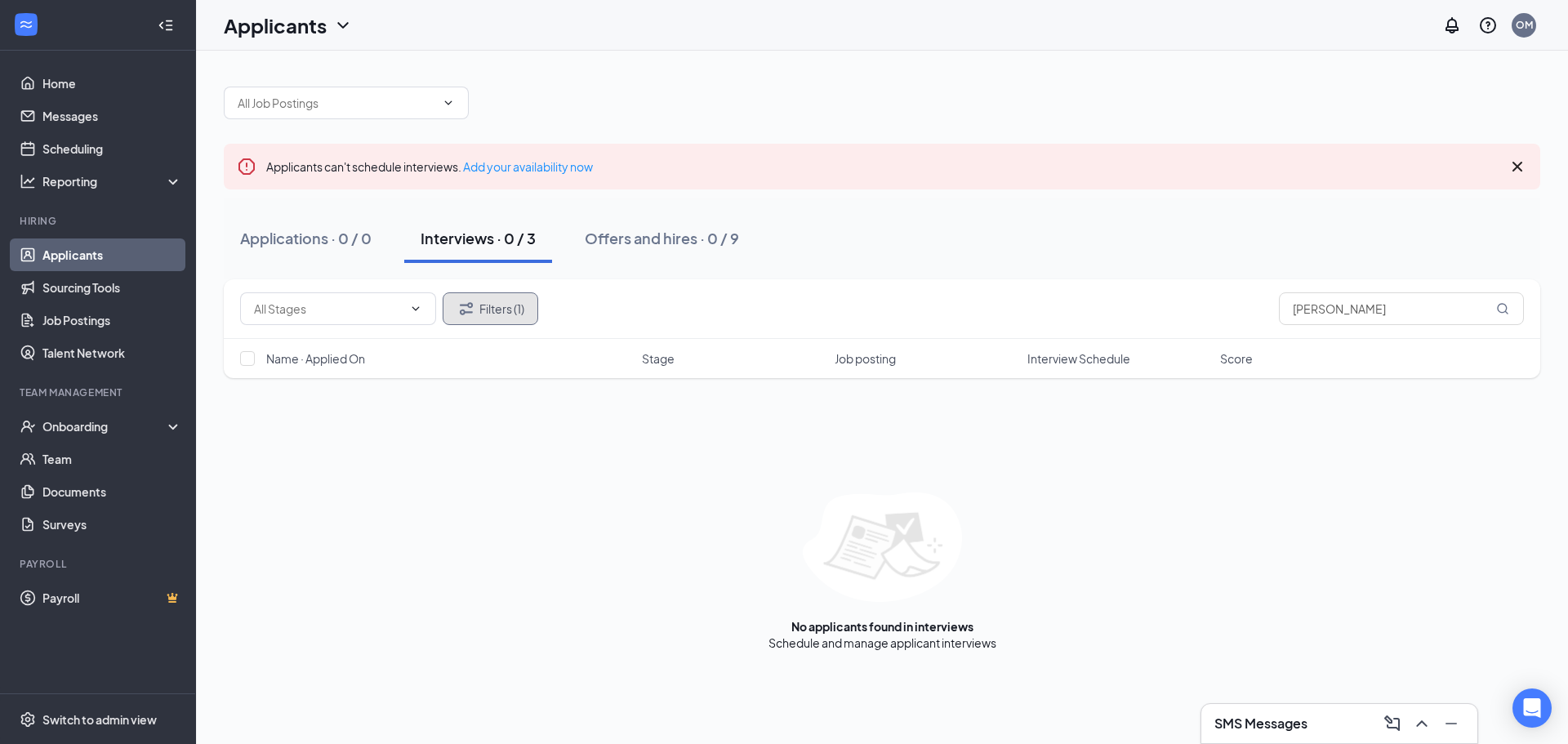
click at [514, 315] on button "Filters (1)" at bounding box center [490, 308] width 95 height 32
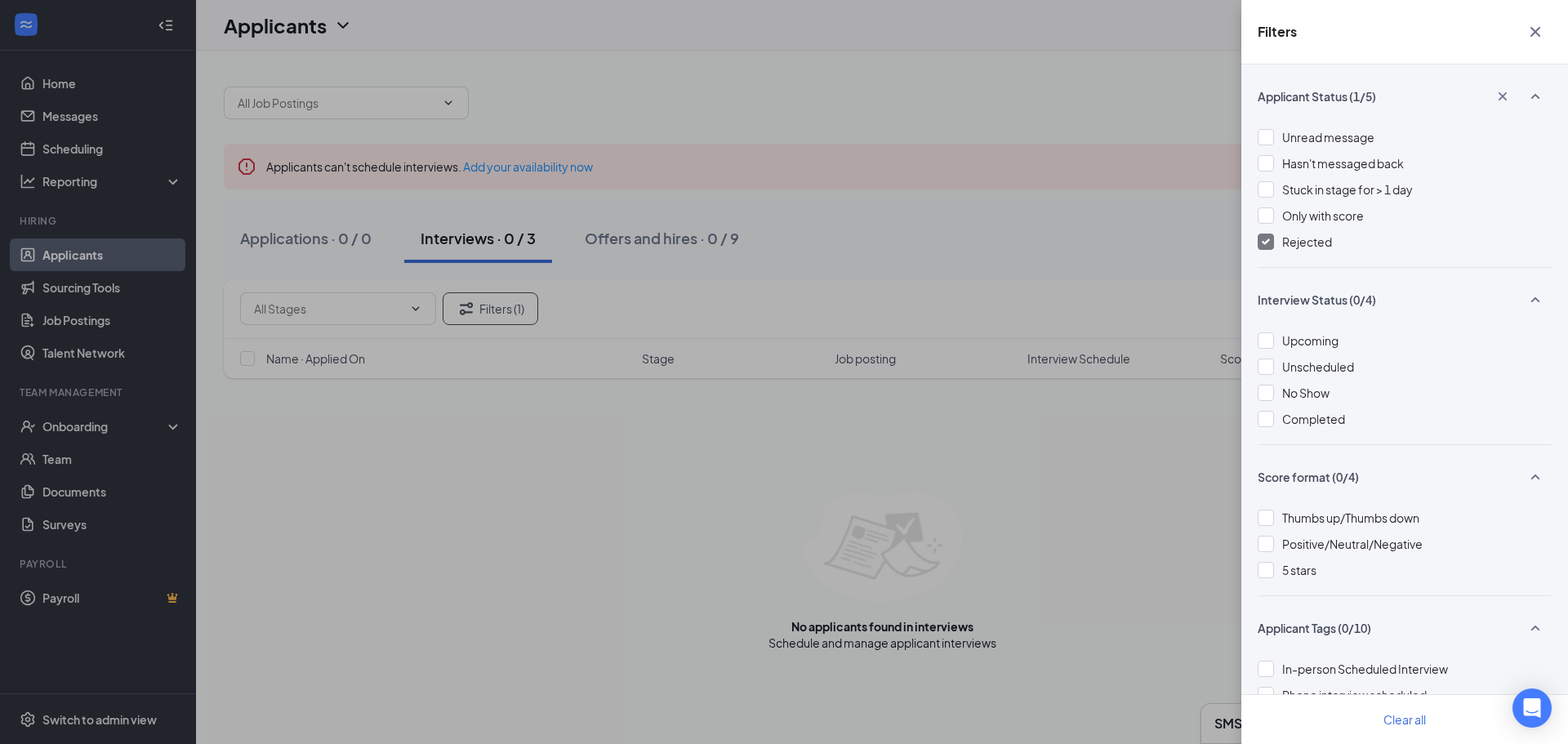
click at [1268, 242] on img at bounding box center [1266, 242] width 8 height 7
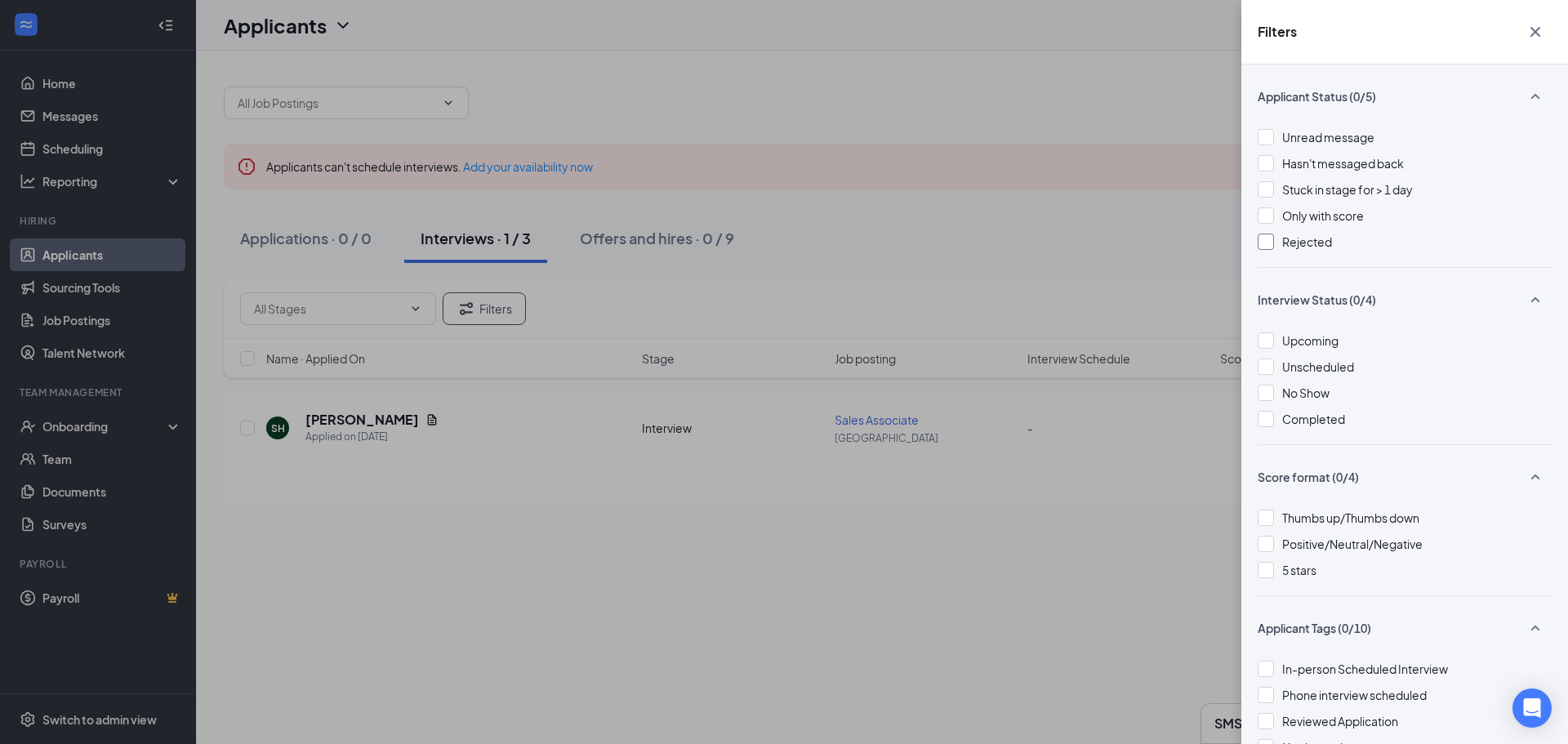
drag, startPoint x: 1069, startPoint y: 90, endPoint x: 1268, endPoint y: 45, distance: 204.0
click at [1070, 89] on div "Filters Applicant Status (0/5) Unread message Hasn't messaged back Stuck in sta…" at bounding box center [784, 372] width 1568 height 744
click at [1541, 31] on icon "Cross" at bounding box center [1536, 32] width 20 height 20
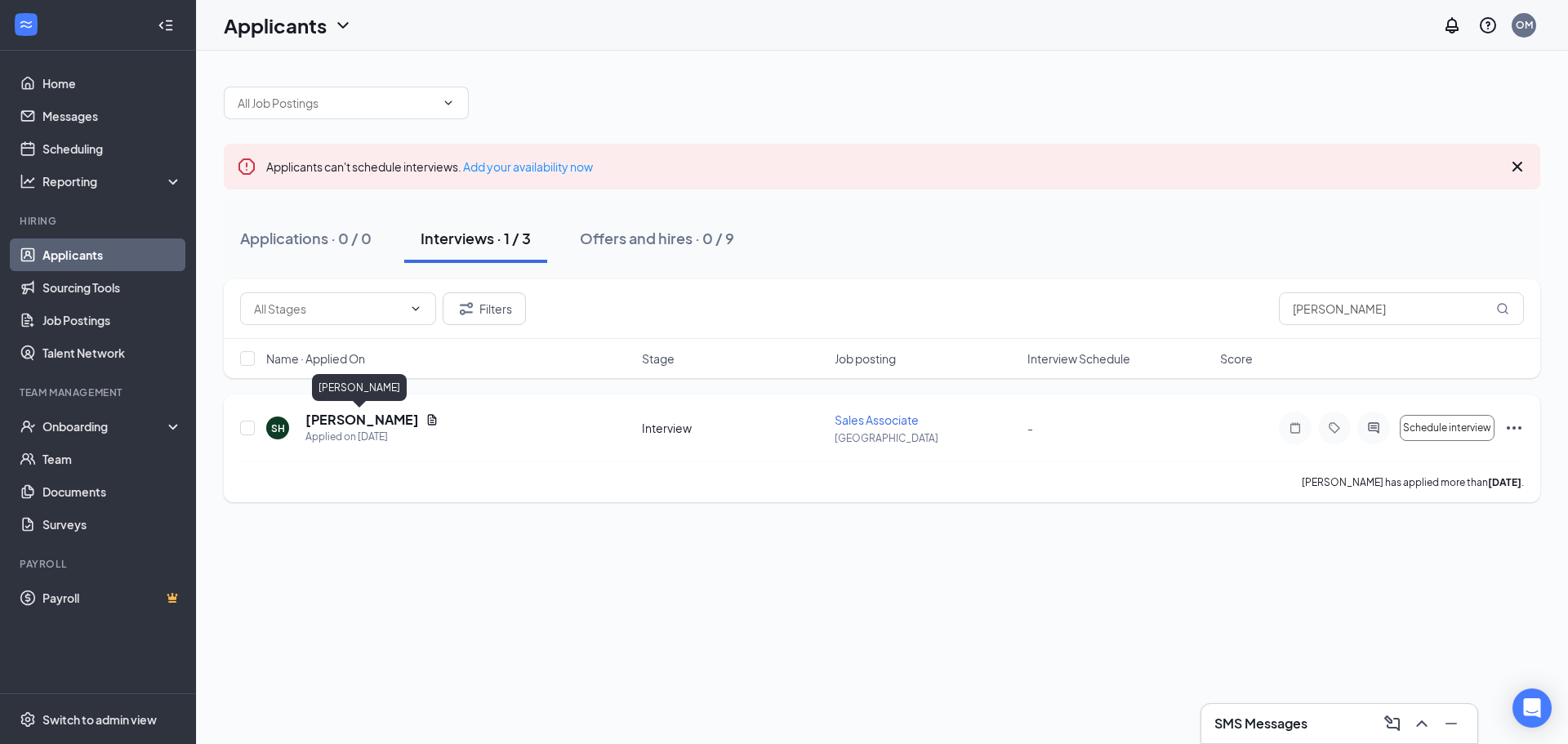
click at [356, 423] on h5 "Stevie Henslee" at bounding box center [362, 420] width 114 height 18
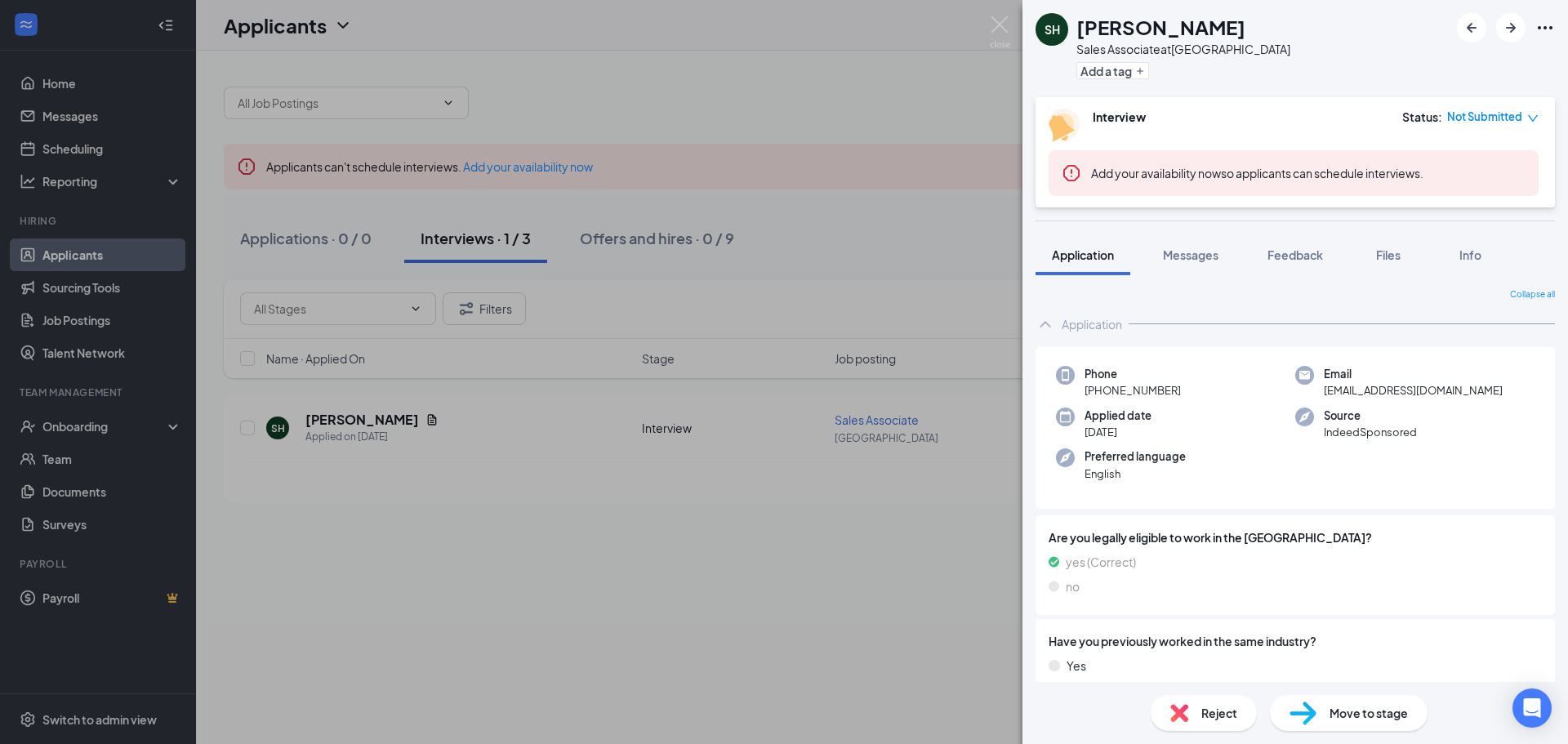
click at [1320, 715] on div "Move to stage" at bounding box center [1349, 712] width 158 height 36
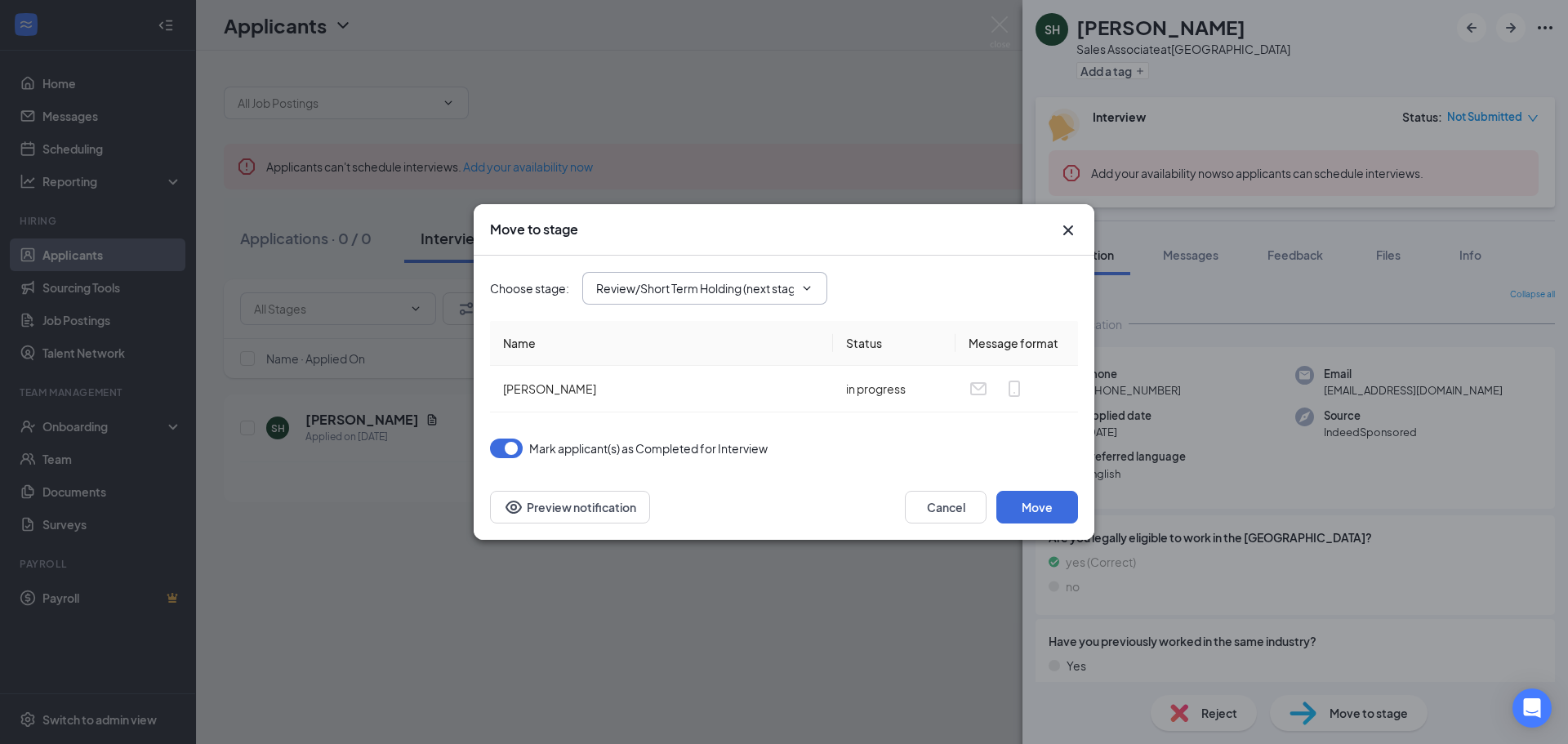
click at [804, 291] on icon "ChevronDown" at bounding box center [807, 288] width 13 height 13
click at [679, 455] on div "Hiring Complete" at bounding box center [653, 450] width 88 height 18
type input "Hiring Complete"
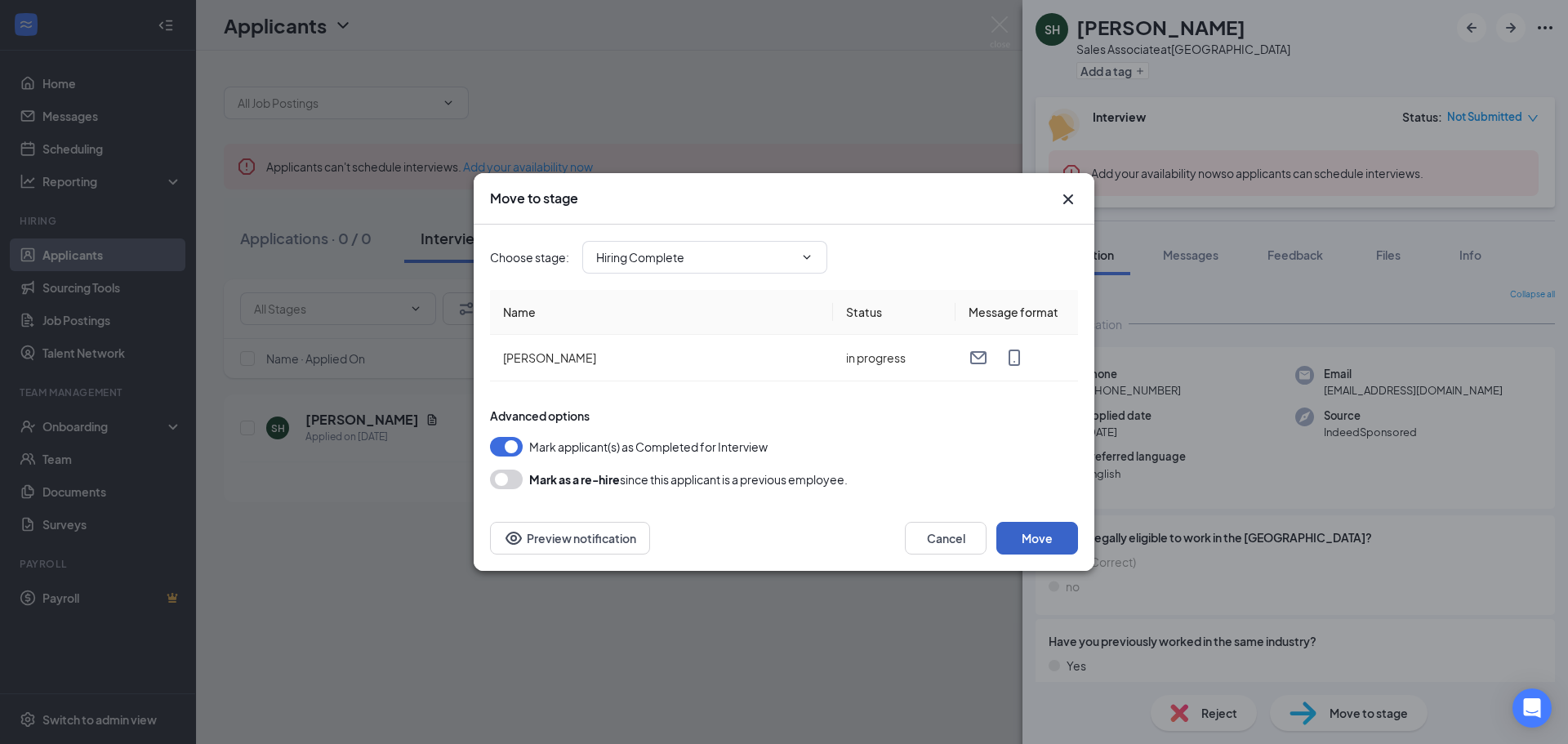
click at [1052, 536] on button "Move" at bounding box center [1038, 538] width 81 height 32
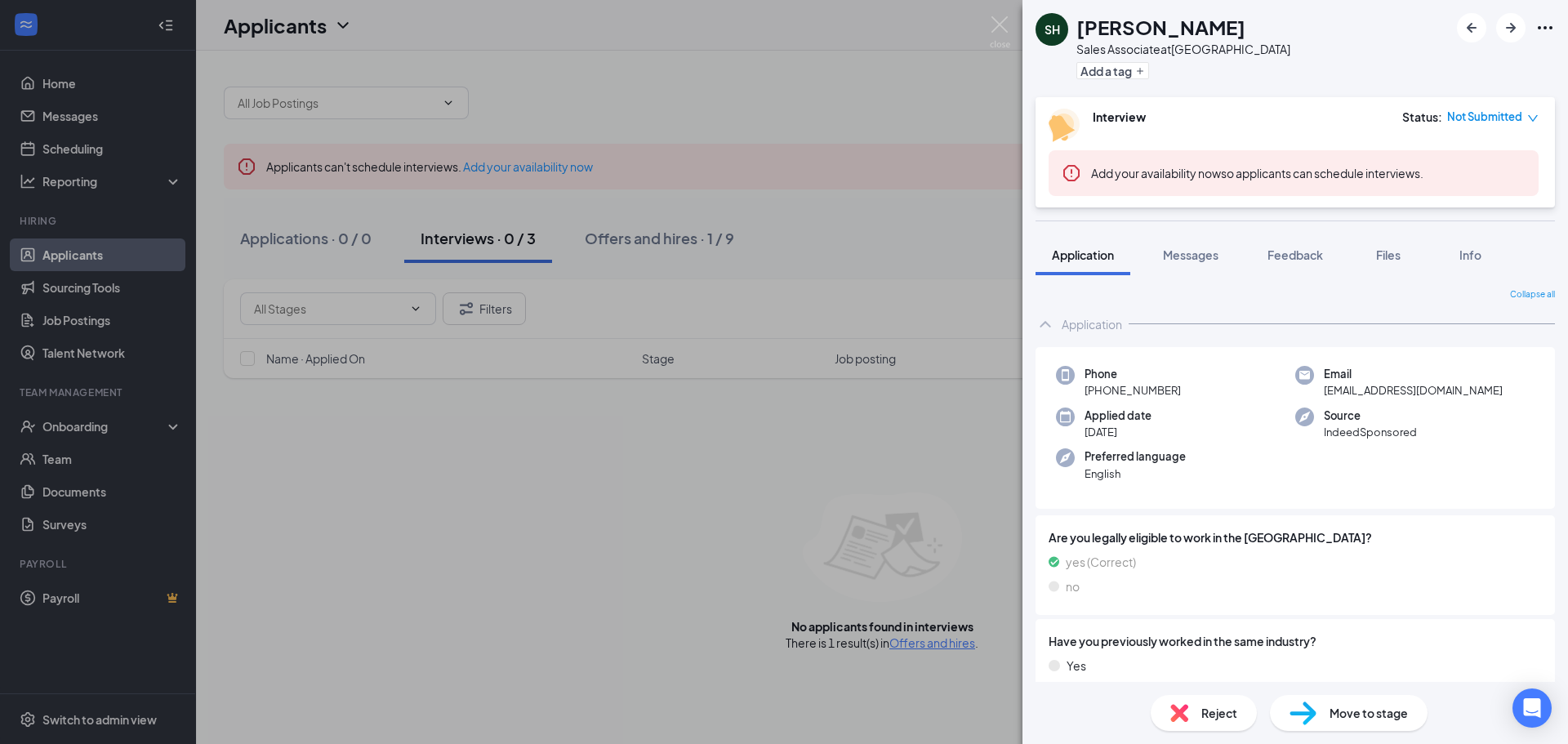
click at [654, 522] on div "SH Stevie Henslee Sales Associate at Silverdale Add a tag Interview Status : No…" at bounding box center [784, 372] width 1568 height 744
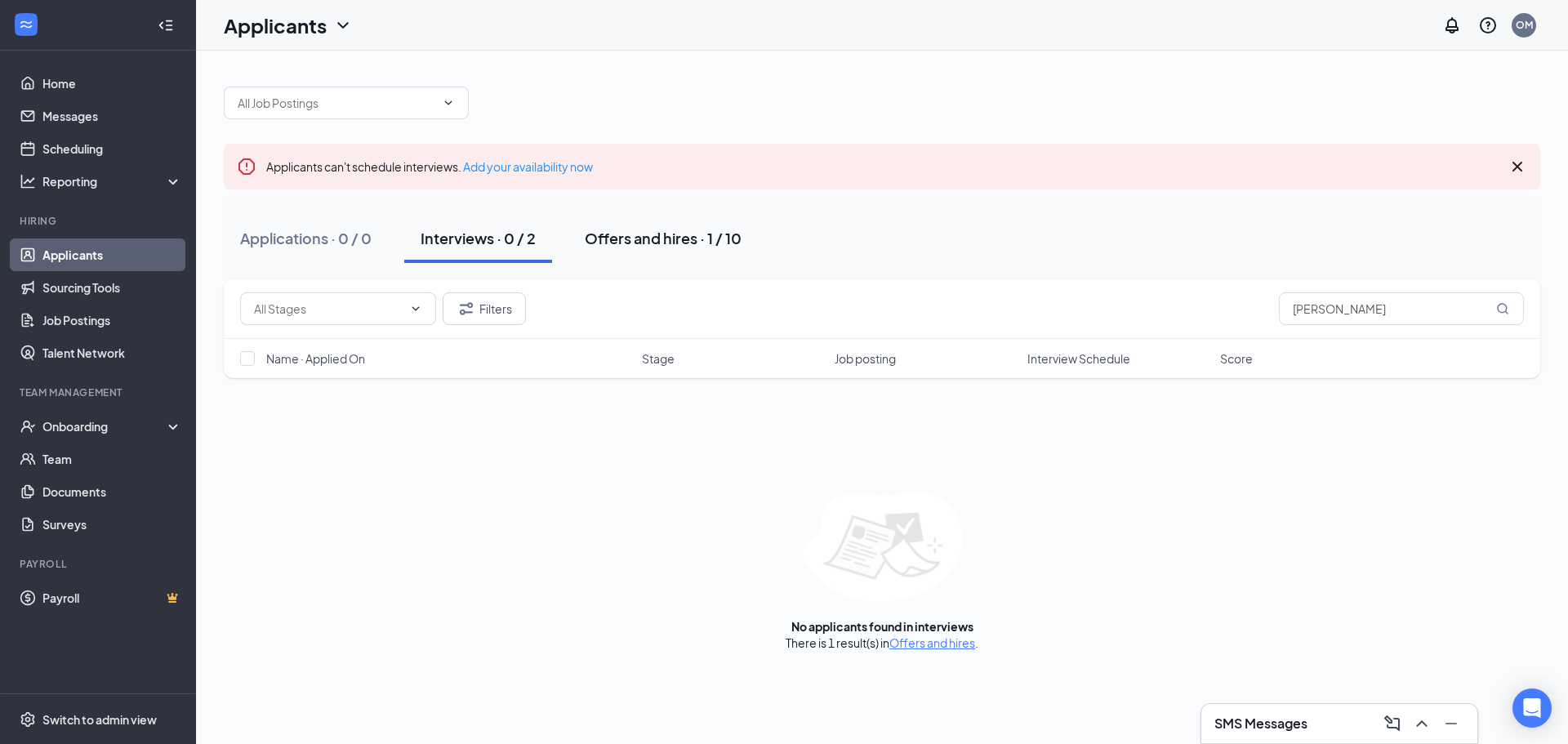
click at [650, 242] on div "Offers and hires · 1 / 10" at bounding box center [663, 238] width 157 height 21
